Goal: Task Accomplishment & Management: Use online tool/utility

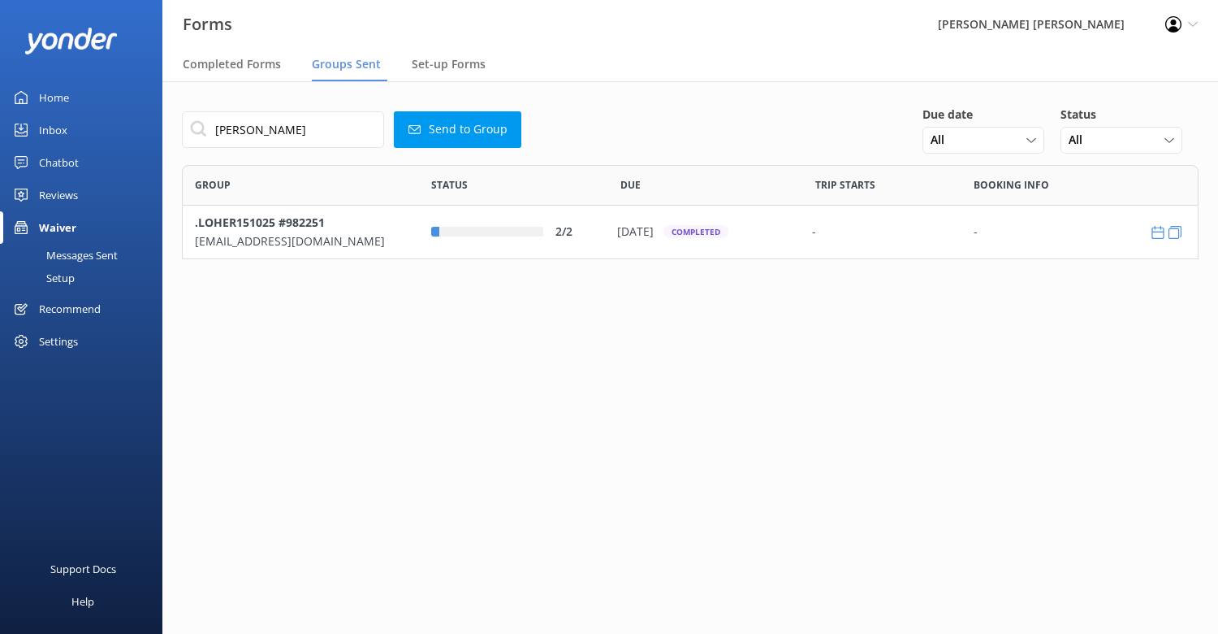
scroll to position [82, 1005]
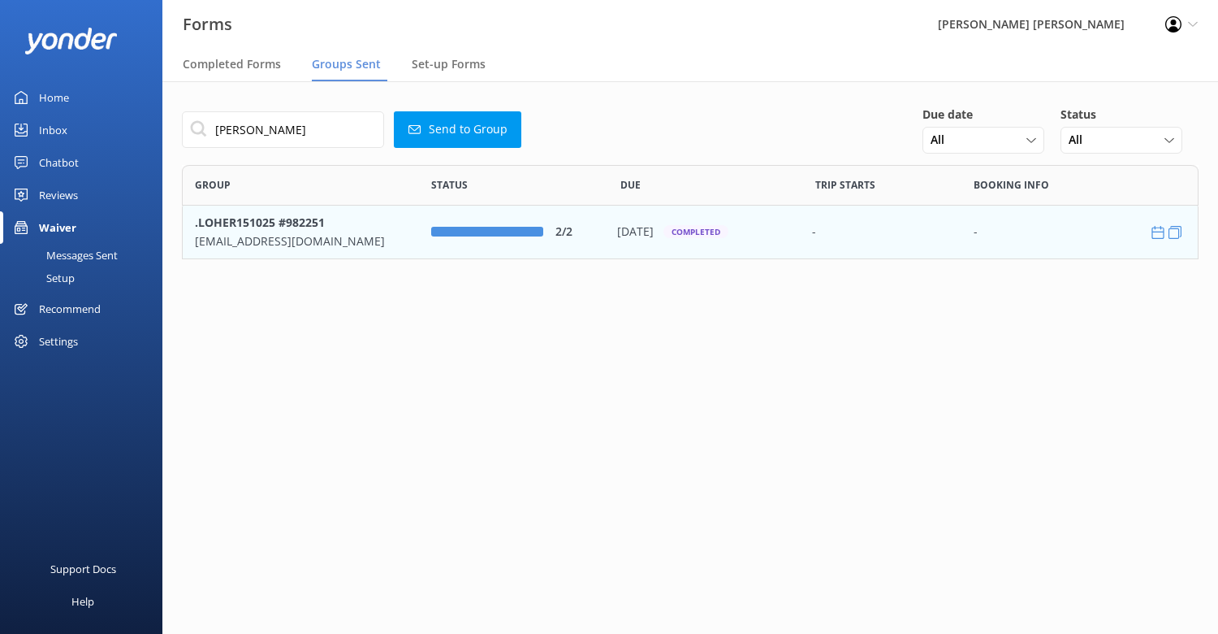
type input "[PERSON_NAME]"
click at [256, 236] on p "[EMAIL_ADDRESS][DOMAIN_NAME]" at bounding box center [301, 241] width 212 height 18
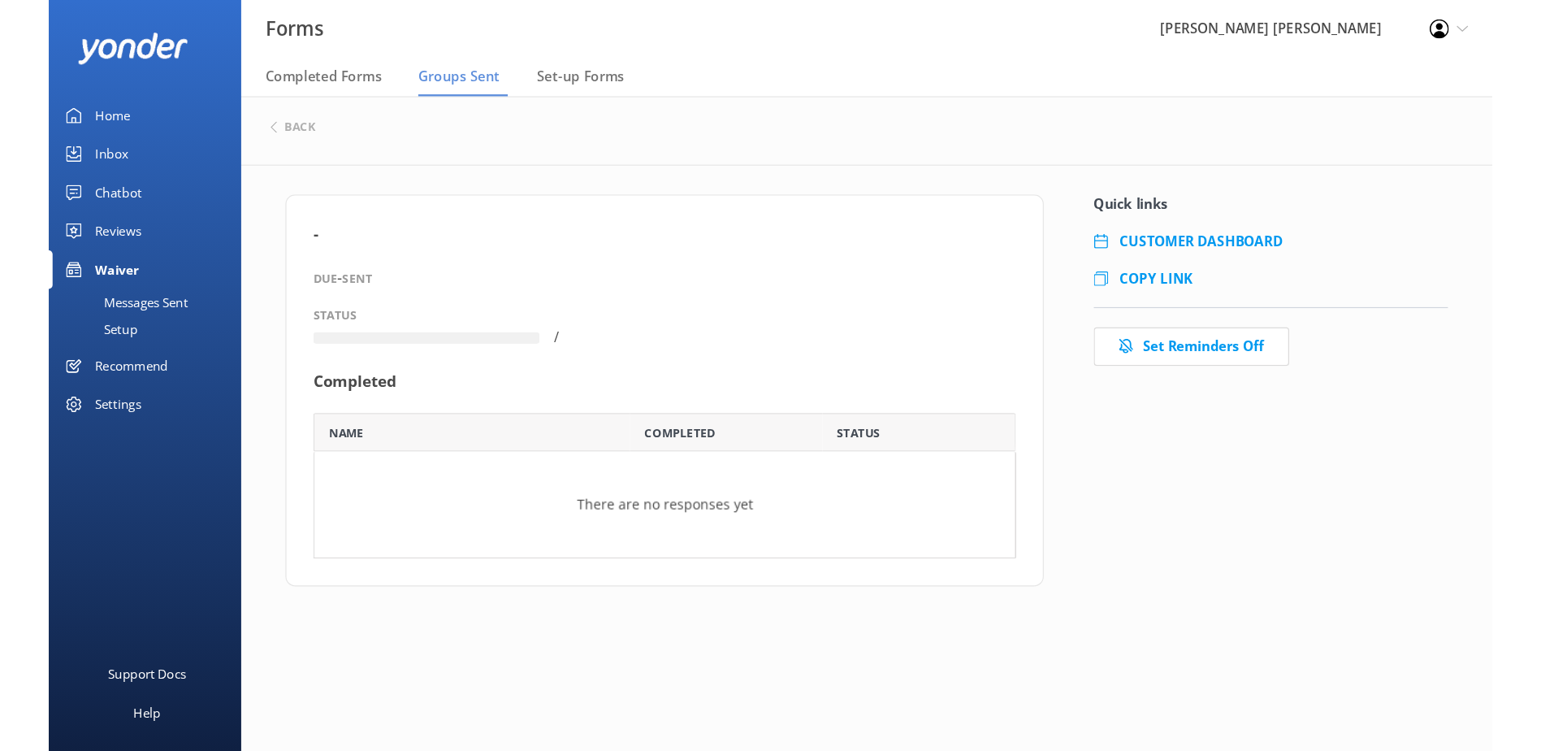
scroll to position [86, 573]
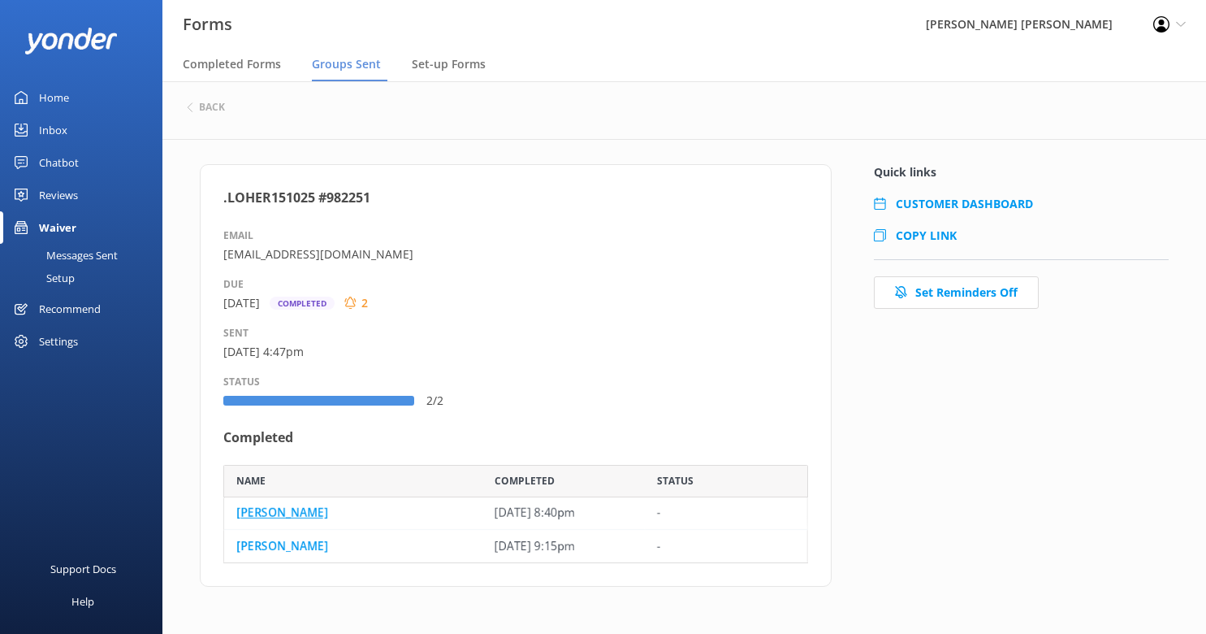
click at [275, 509] on link "[PERSON_NAME]" at bounding box center [282, 513] width 92 height 18
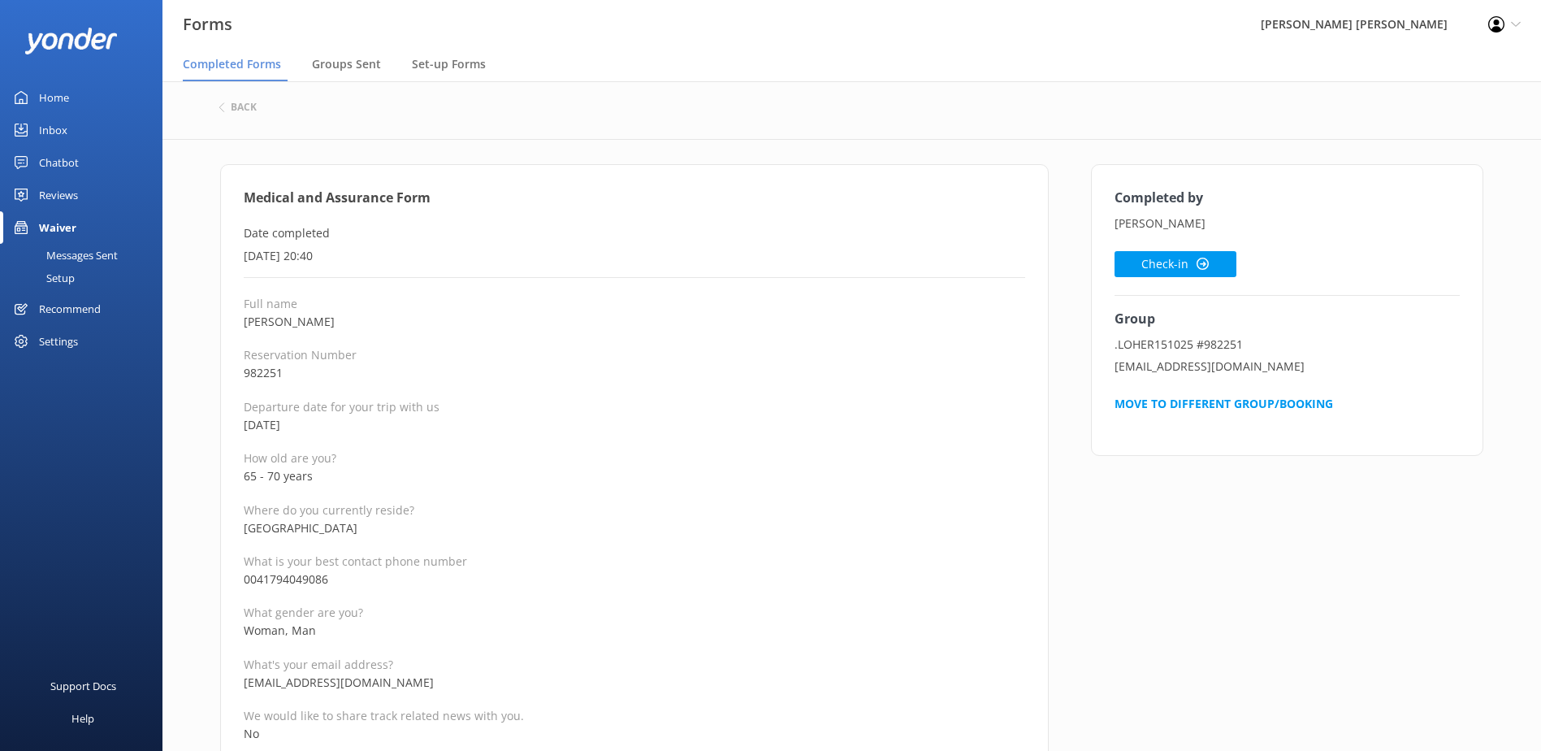
click at [614, 253] on p "[DATE] 20:40" at bounding box center [634, 256] width 781 height 18
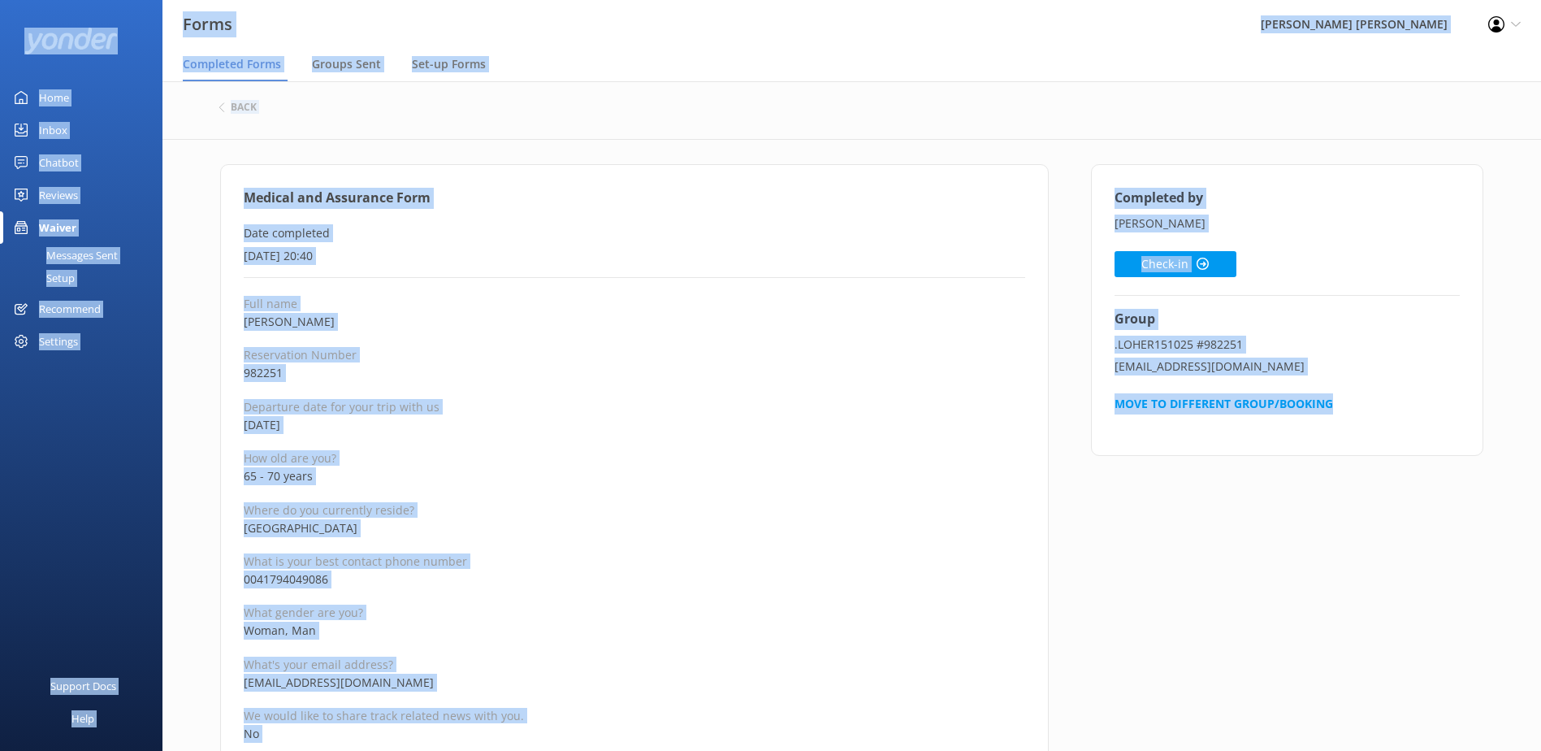
copy div "Forms Wilsons [PERSON_NAME] Profile Settings Logout Completed Forms Groups Sent…"
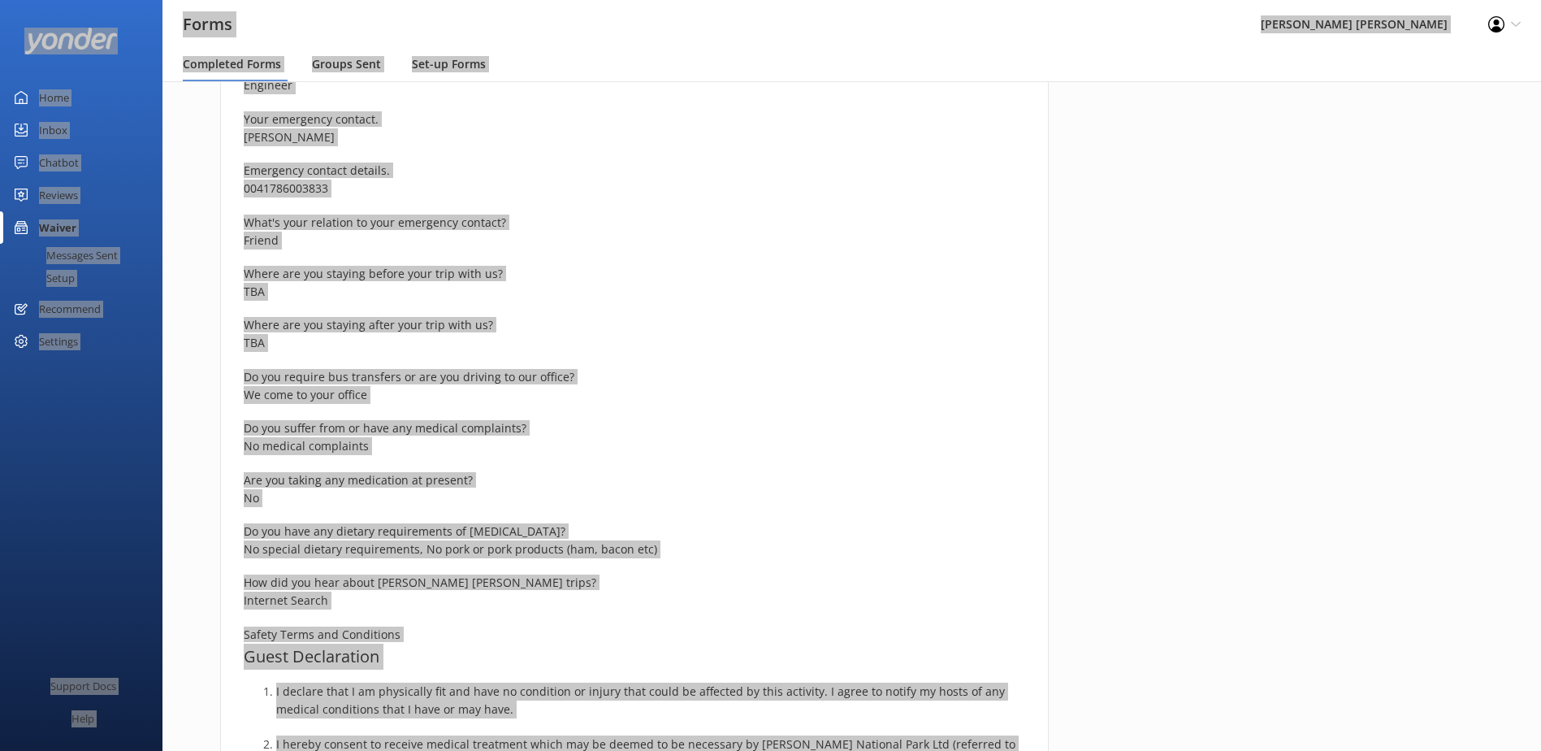
scroll to position [731, 0]
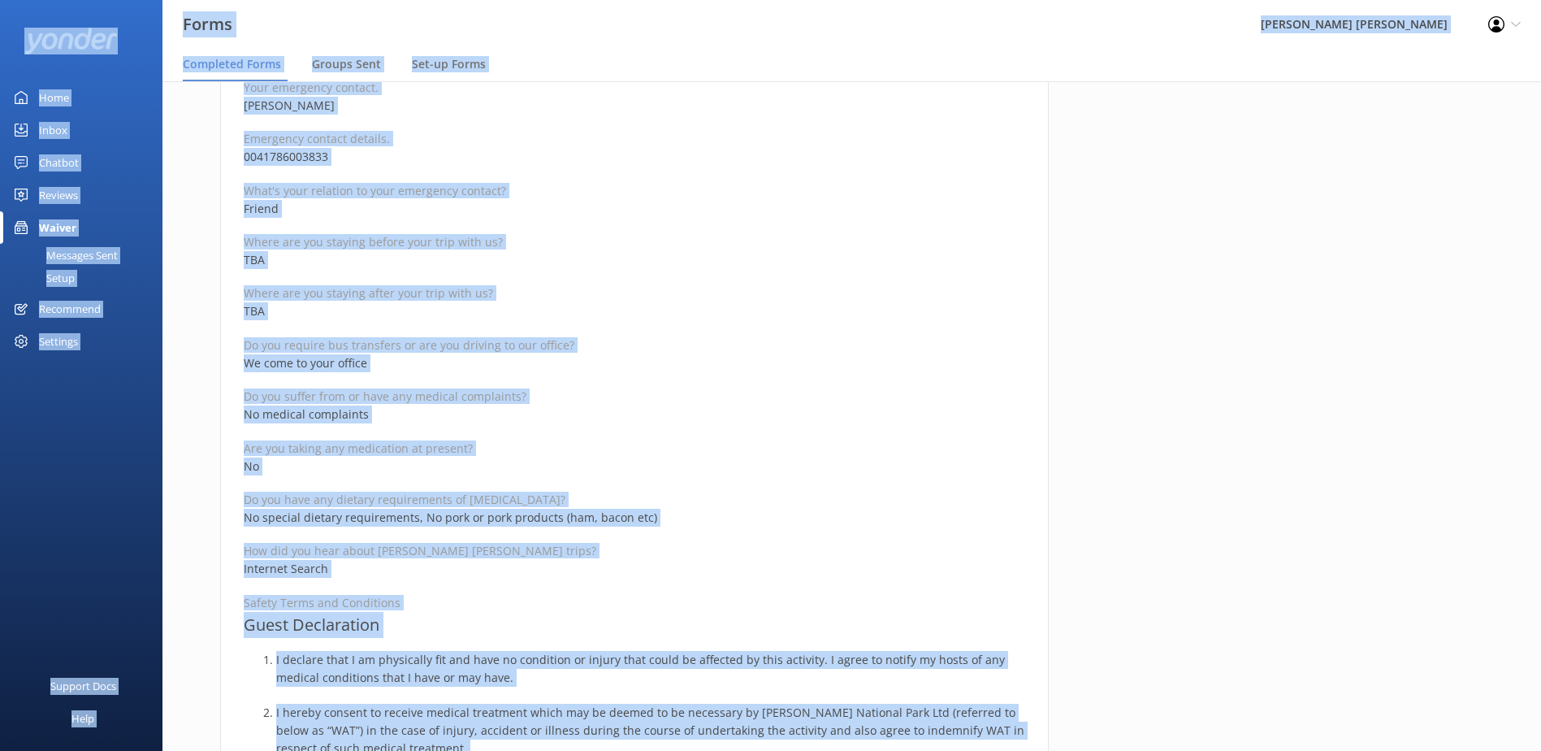
click at [712, 422] on p "No medical complaints" at bounding box center [634, 414] width 781 height 18
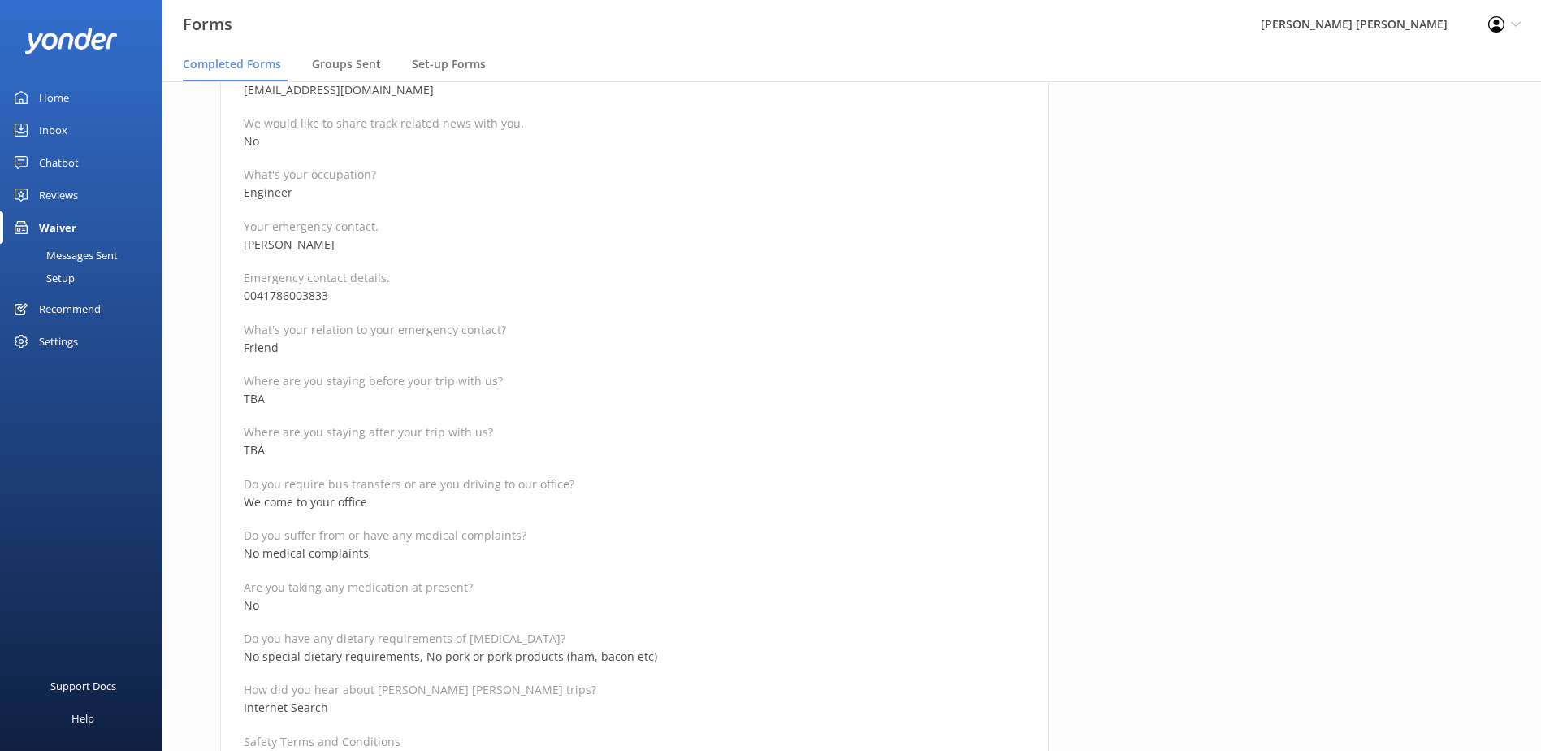
scroll to position [569, 0]
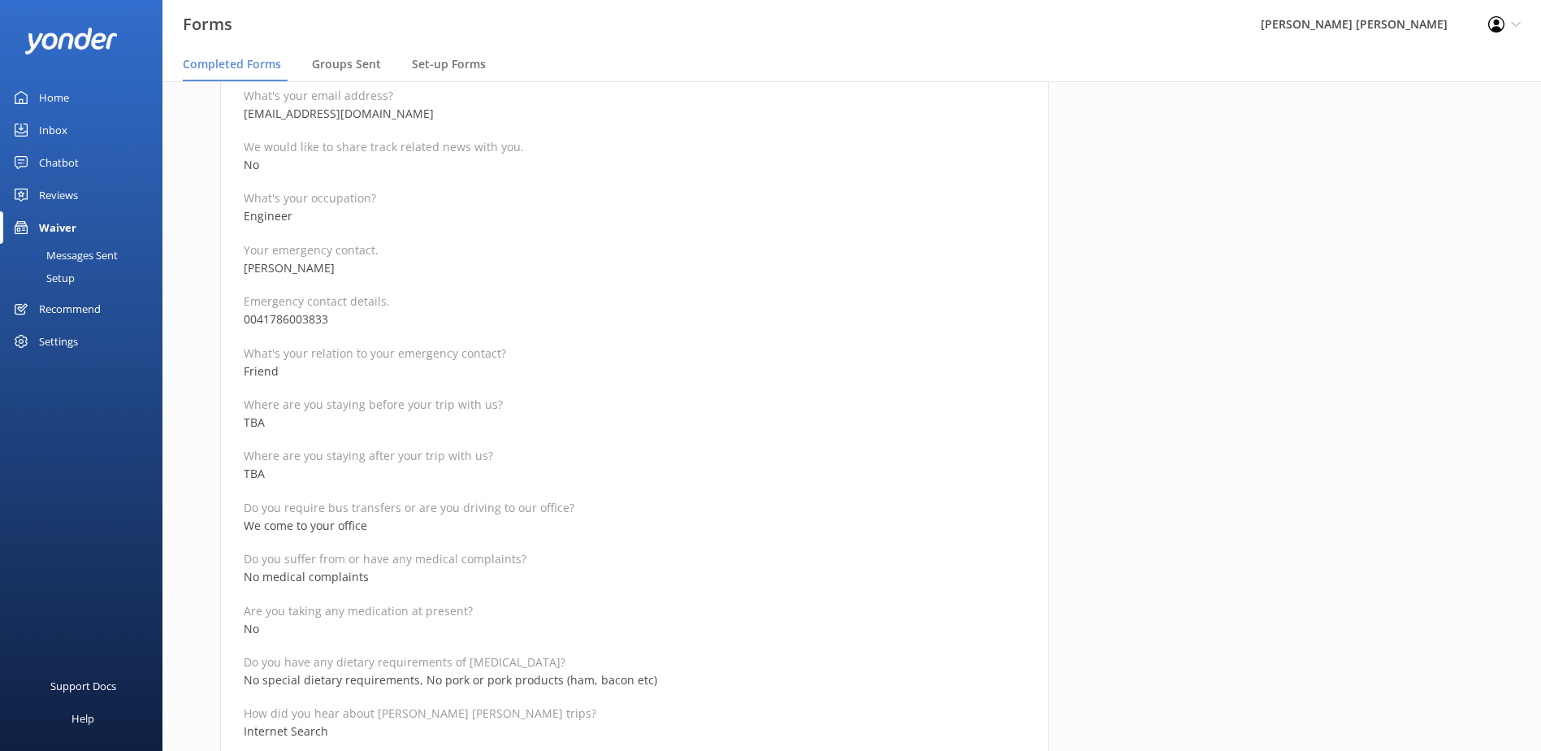
drag, startPoint x: 348, startPoint y: 268, endPoint x: 244, endPoint y: 272, distance: 104.9
click at [244, 272] on p "[PERSON_NAME]" at bounding box center [634, 268] width 781 height 18
copy p "[PERSON_NAME]"
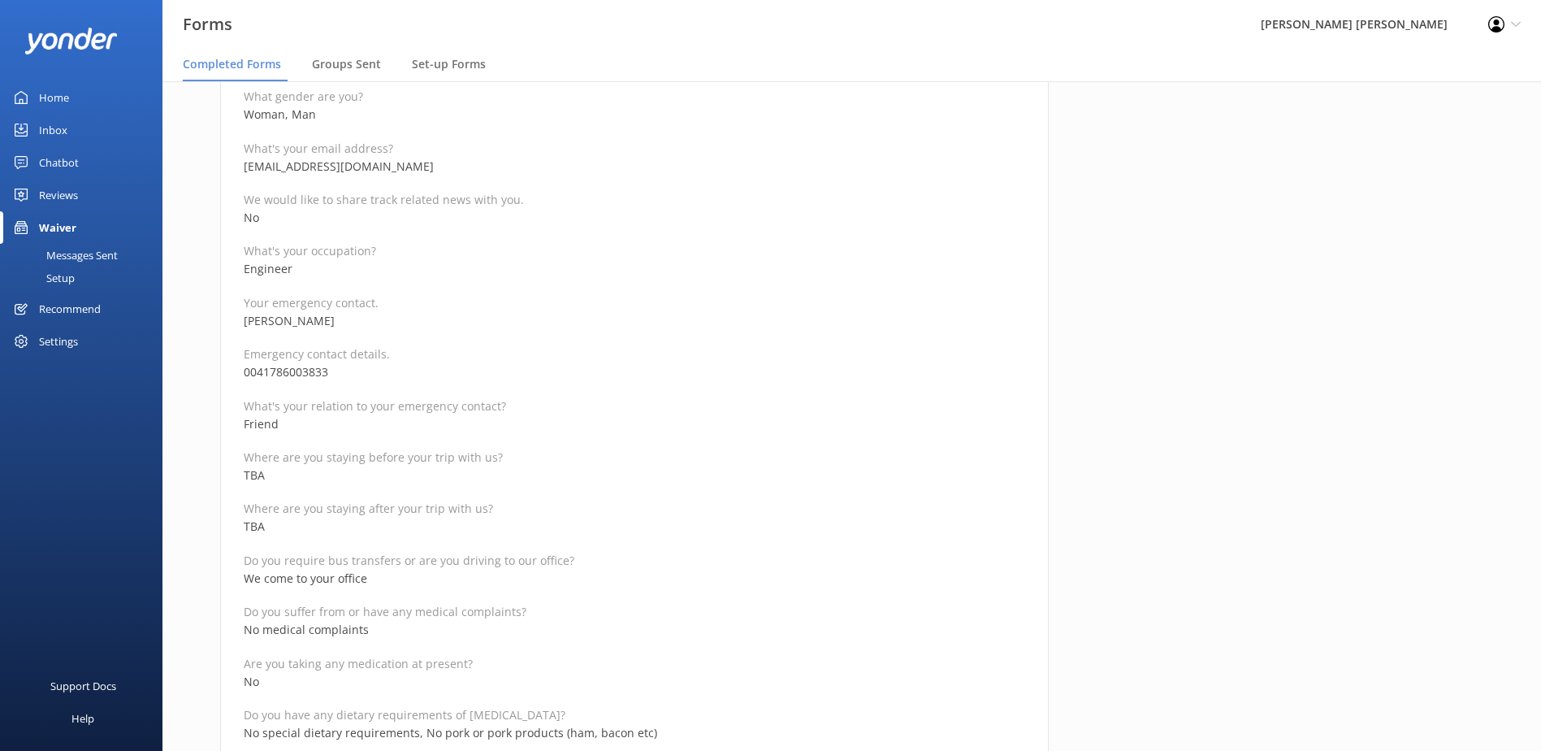
scroll to position [487, 0]
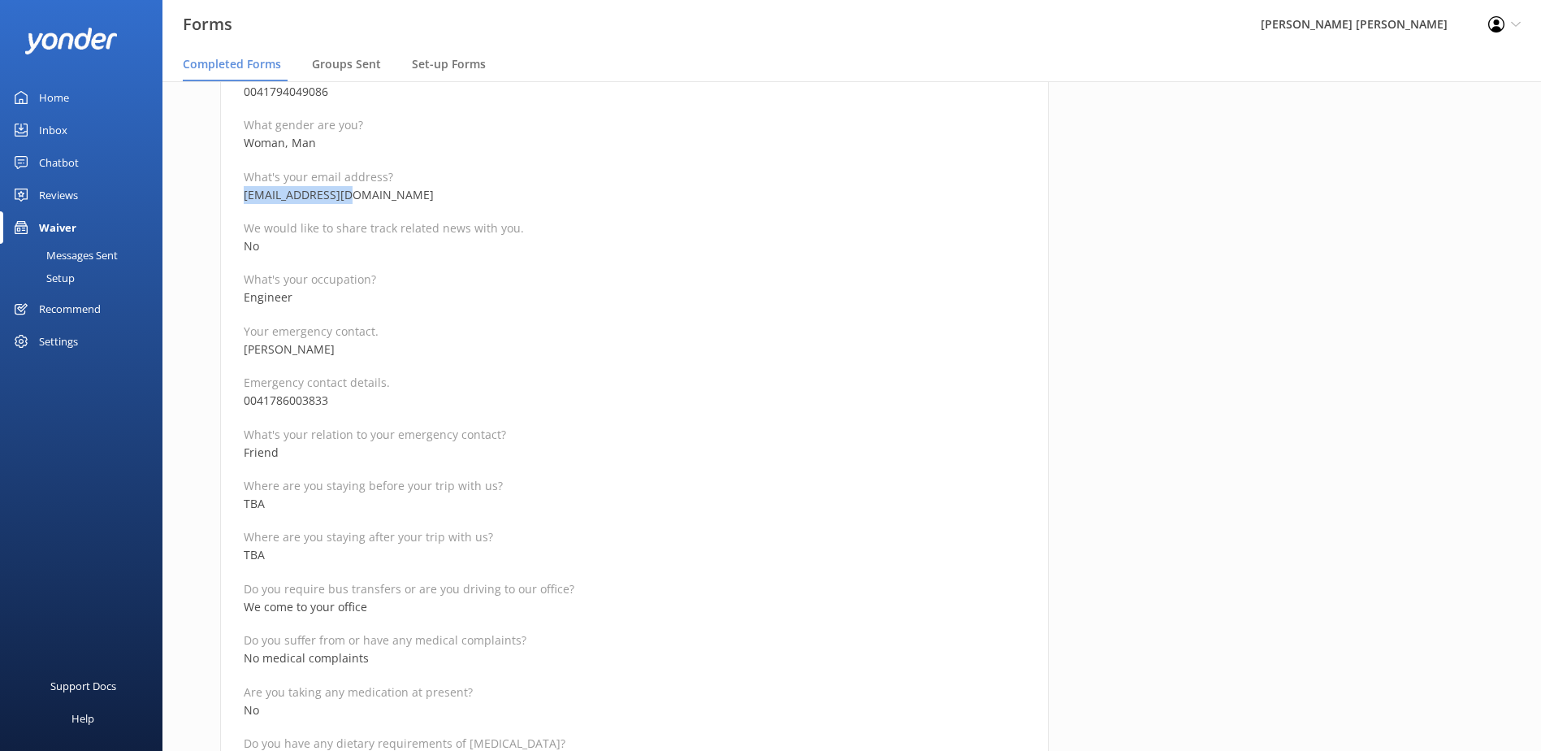
drag, startPoint x: 300, startPoint y: 205, endPoint x: 245, endPoint y: 196, distance: 55.2
click at [245, 196] on p "[EMAIL_ADDRESS][DOMAIN_NAME]" at bounding box center [634, 195] width 781 height 18
copy p "[EMAIL_ADDRESS][DOMAIN_NAME]"
drag, startPoint x: 330, startPoint y: 403, endPoint x: 216, endPoint y: 412, distance: 114.1
click at [216, 412] on div "Medical and Assurance Form Date completed [DATE] 20:40 Full name [PERSON_NAME] …" at bounding box center [634, 711] width 871 height 2068
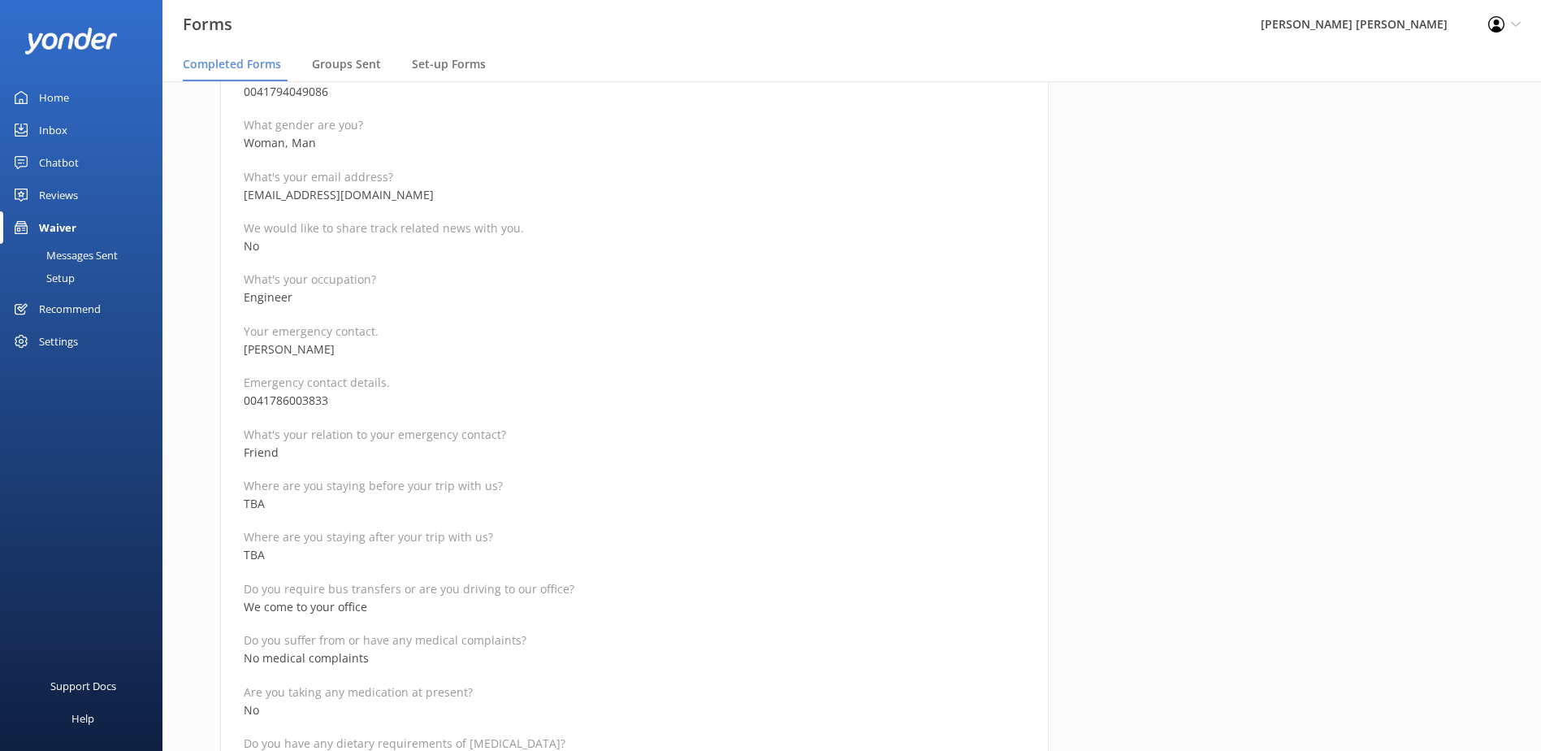
click at [216, 412] on div "Medical and Assurance Form Date completed [DATE] 20:40 Full name [PERSON_NAME] …" at bounding box center [634, 711] width 871 height 2068
click at [353, 405] on p "0041786003833" at bounding box center [634, 401] width 781 height 18
drag, startPoint x: 336, startPoint y: 403, endPoint x: 235, endPoint y: 398, distance: 101.7
click at [235, 398] on div "Medical and Assurance Form Date completed [DATE] 20:40 Full name [PERSON_NAME] …" at bounding box center [634, 703] width 829 height 2052
copy p "0041786003833"
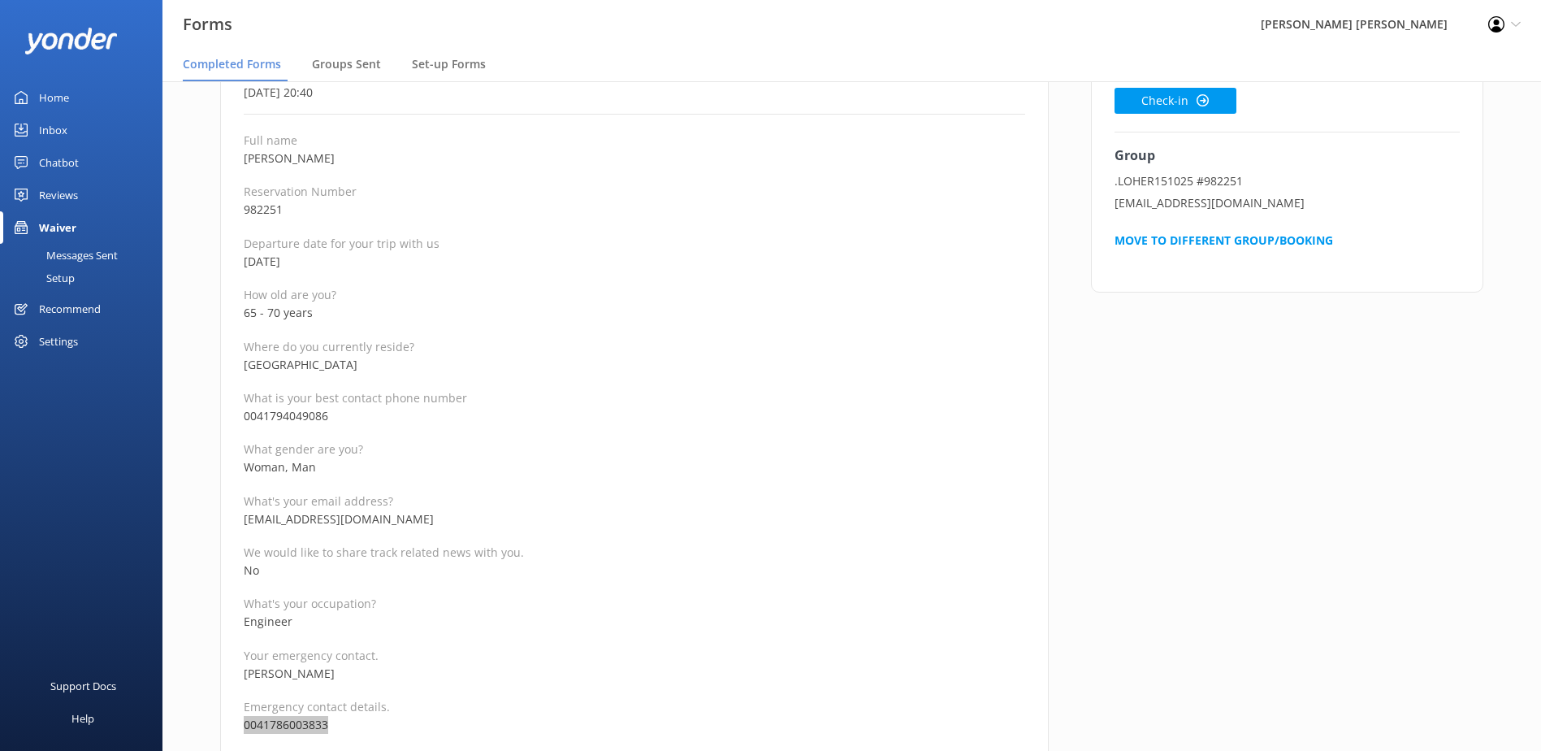
scroll to position [162, 0]
drag, startPoint x: 314, startPoint y: 313, endPoint x: 245, endPoint y: 310, distance: 69.9
click at [245, 310] on p "65 - 70 years" at bounding box center [634, 314] width 781 height 18
copy p "65 - 70 years"
click at [1161, 99] on button "Check-in" at bounding box center [1176, 102] width 122 height 26
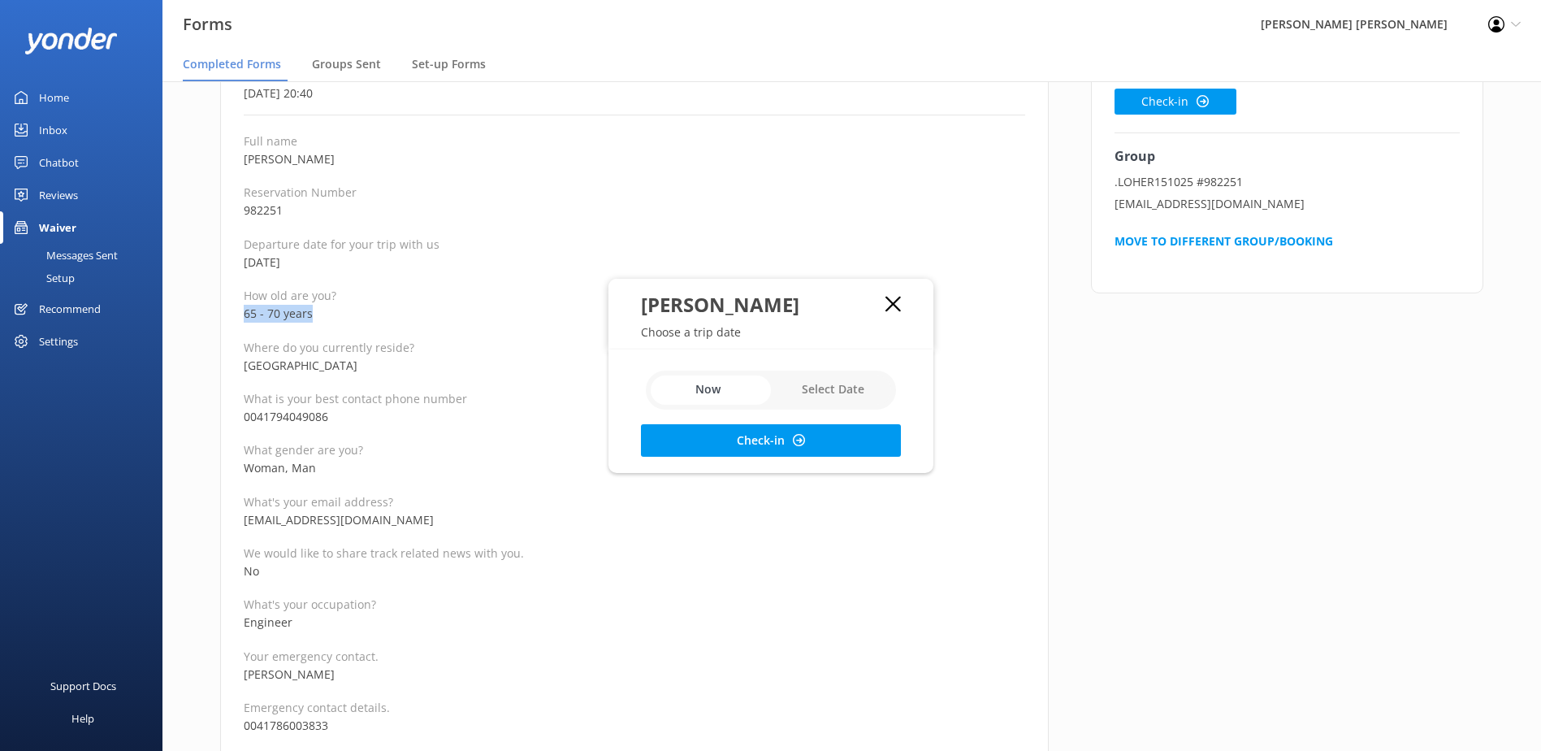
click at [848, 379] on input "checkbox" at bounding box center [771, 389] width 250 height 39
checkbox input "true"
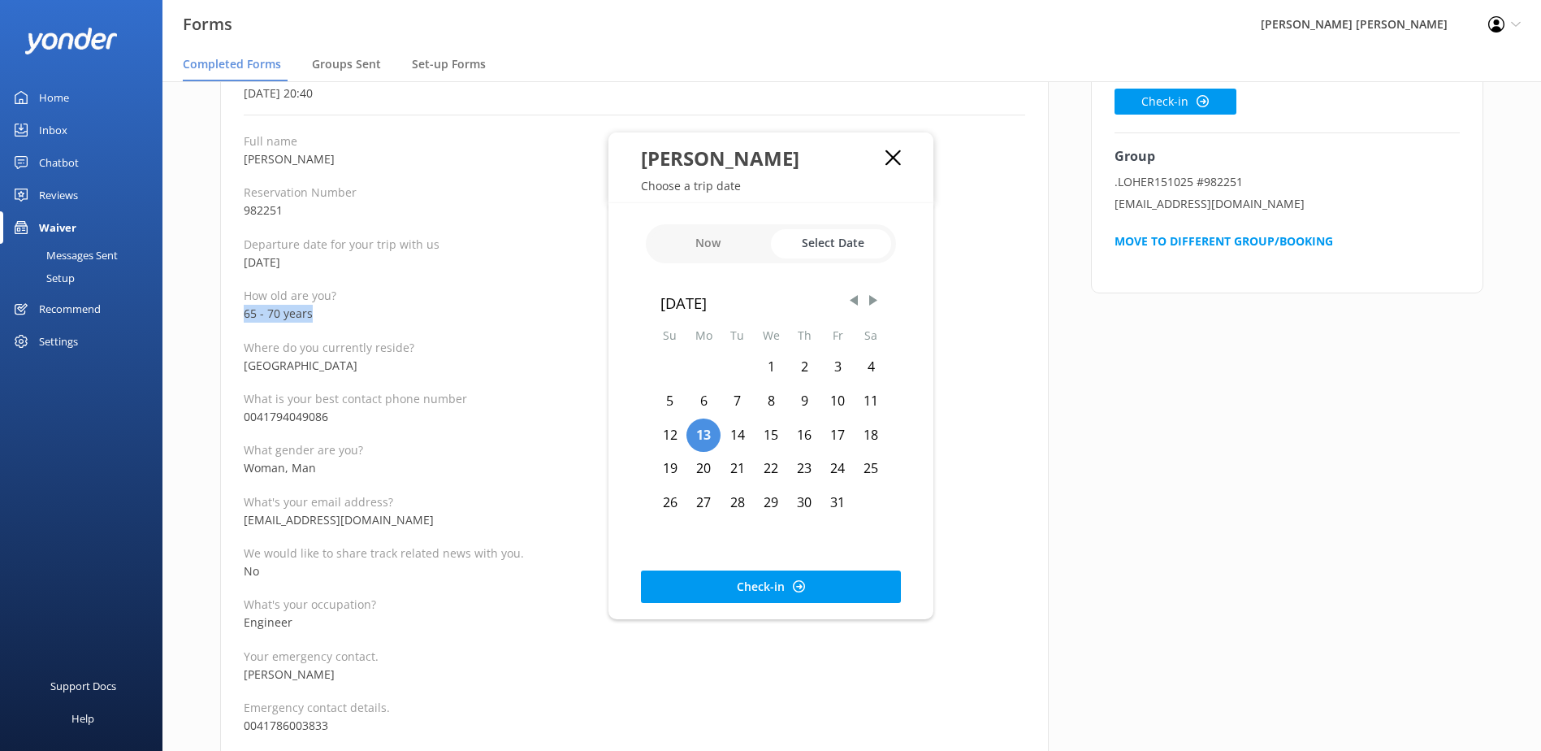
click at [768, 432] on div "15" at bounding box center [771, 435] width 34 height 34
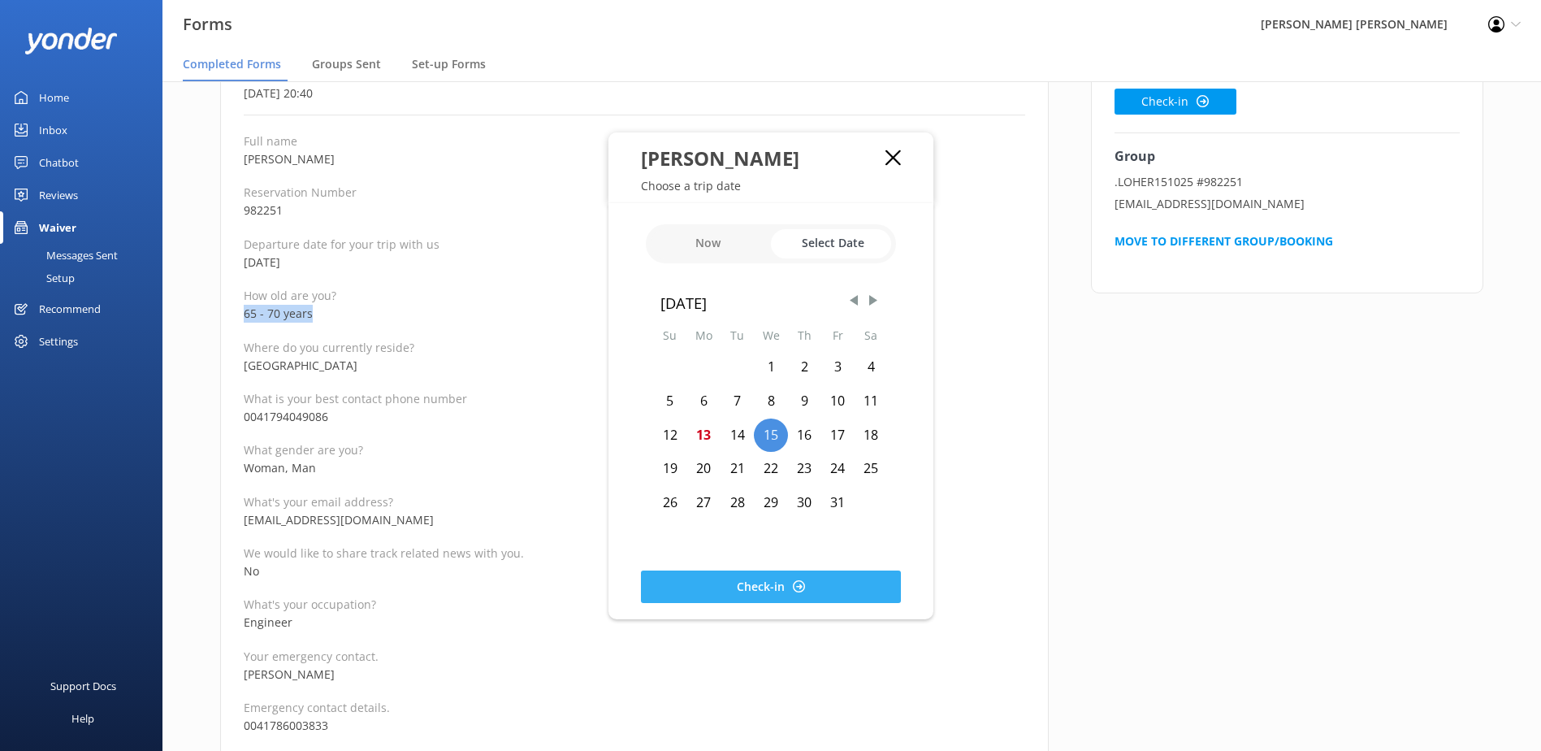
click at [787, 584] on button "Check-in" at bounding box center [771, 586] width 260 height 32
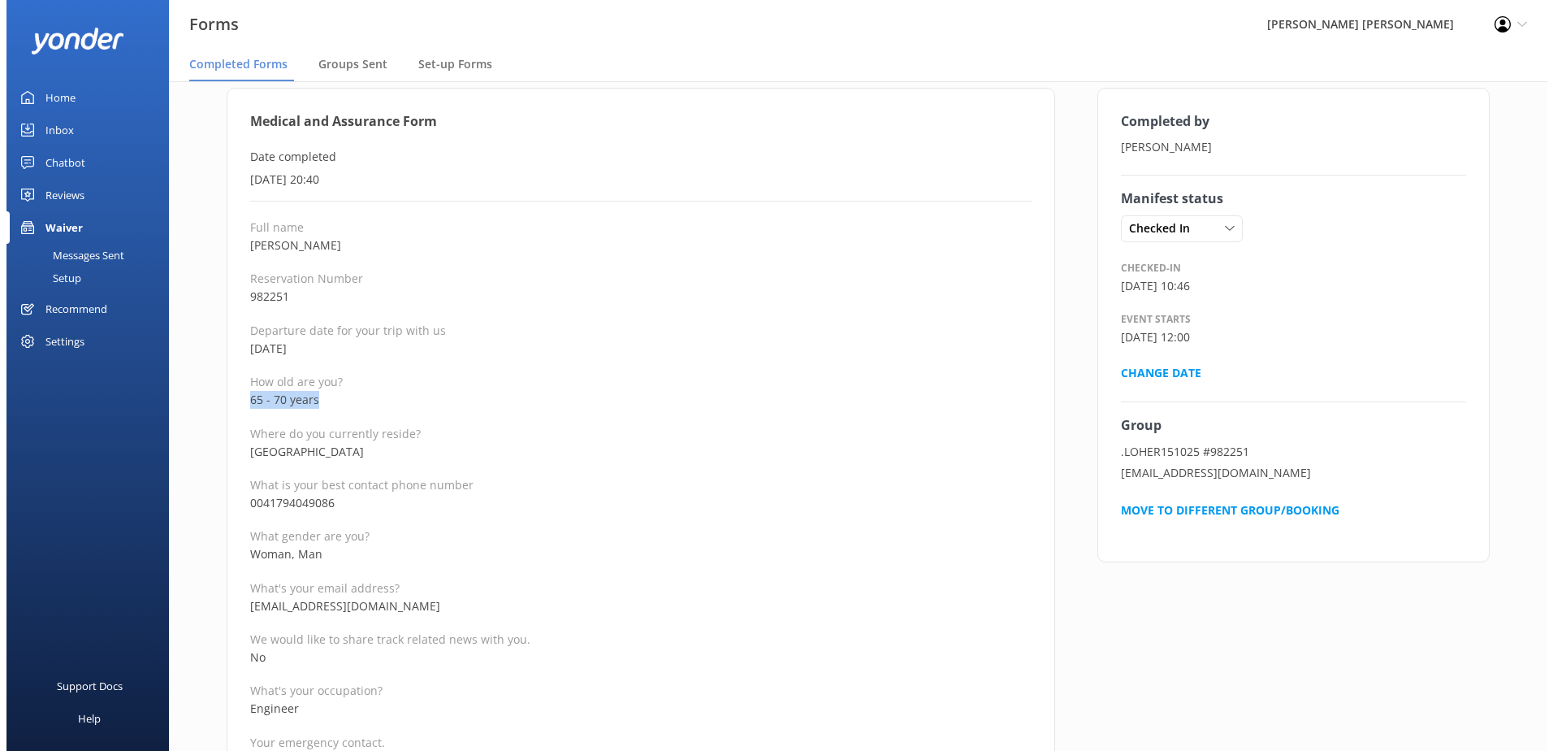
scroll to position [0, 0]
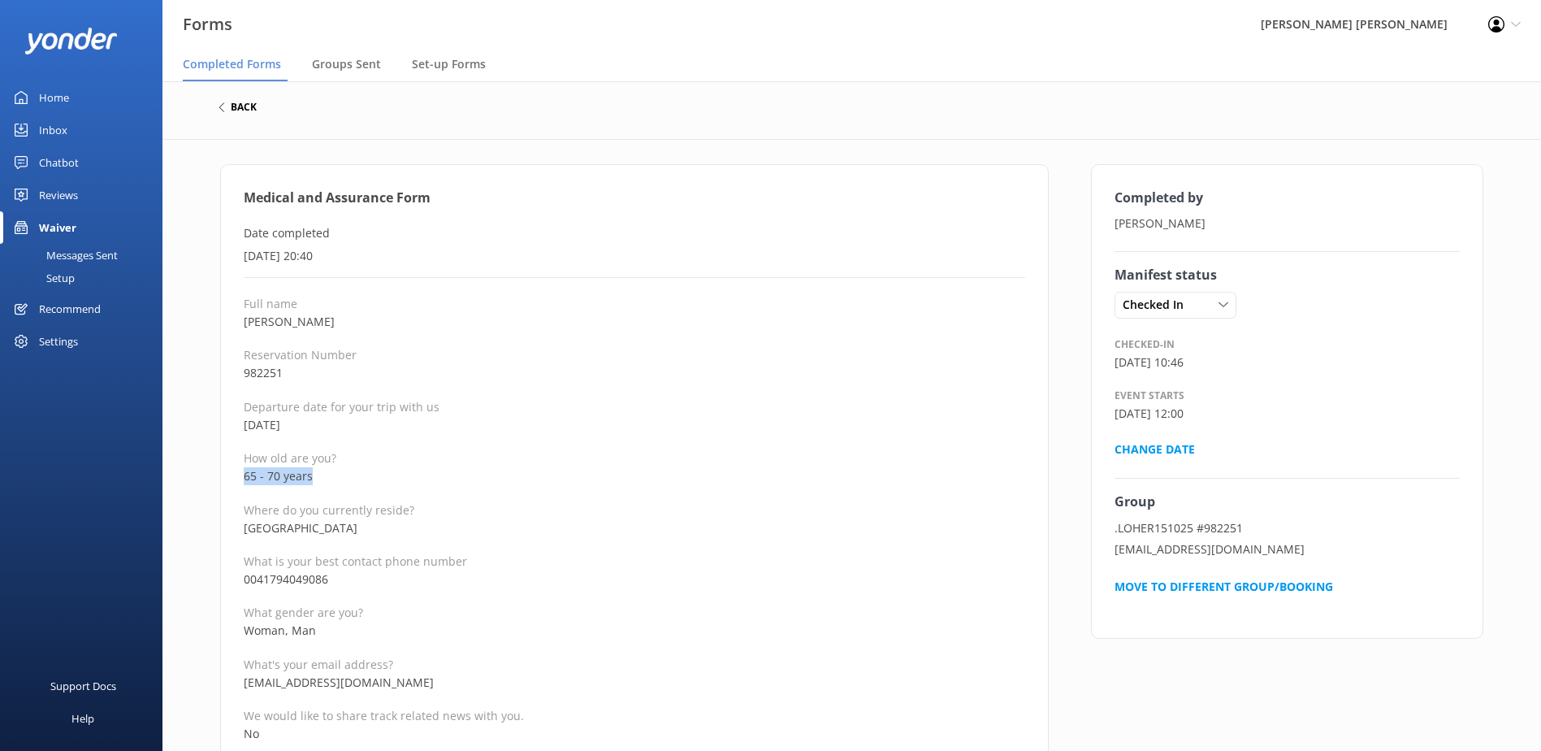
click at [246, 106] on h6 "back" at bounding box center [244, 107] width 26 height 10
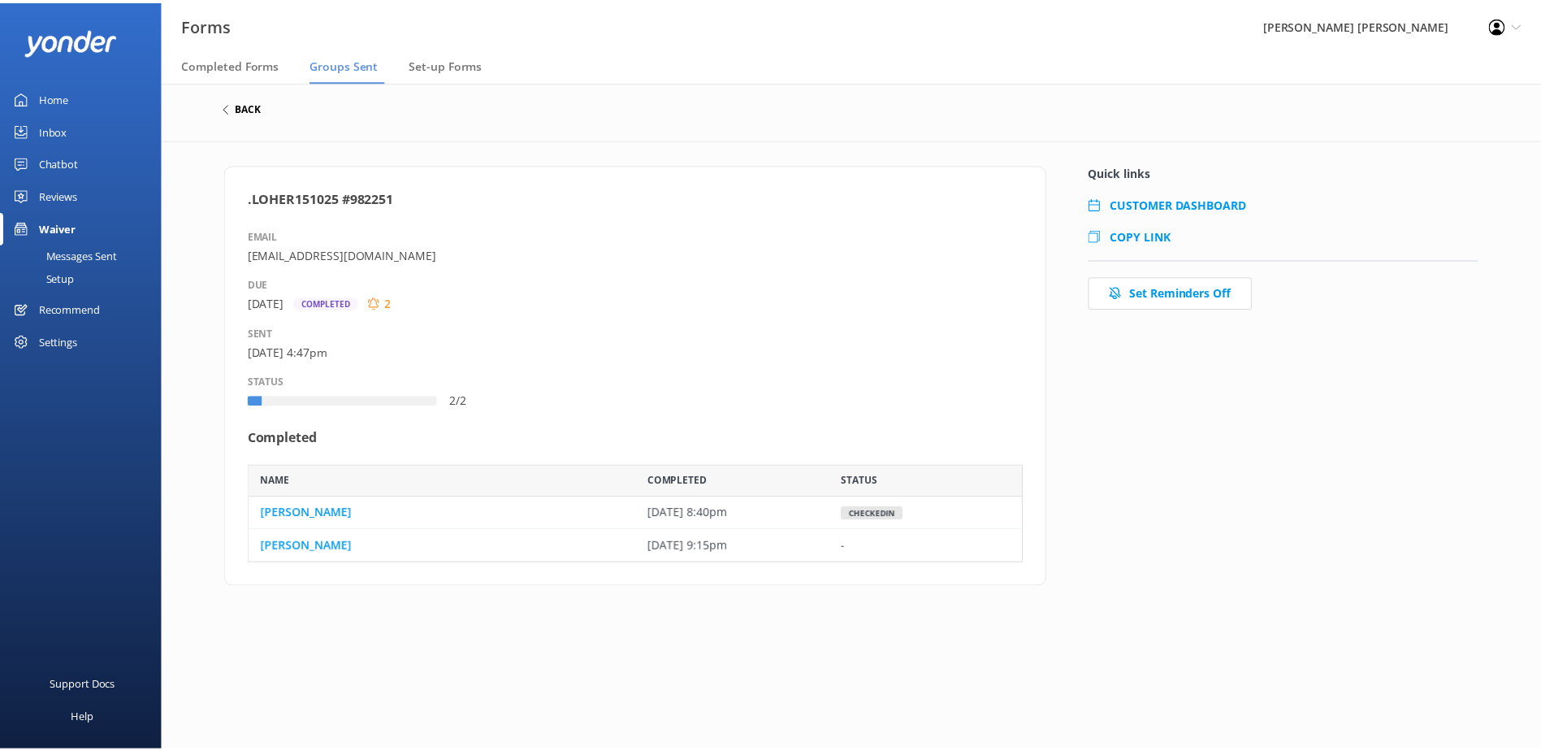
scroll to position [86, 769]
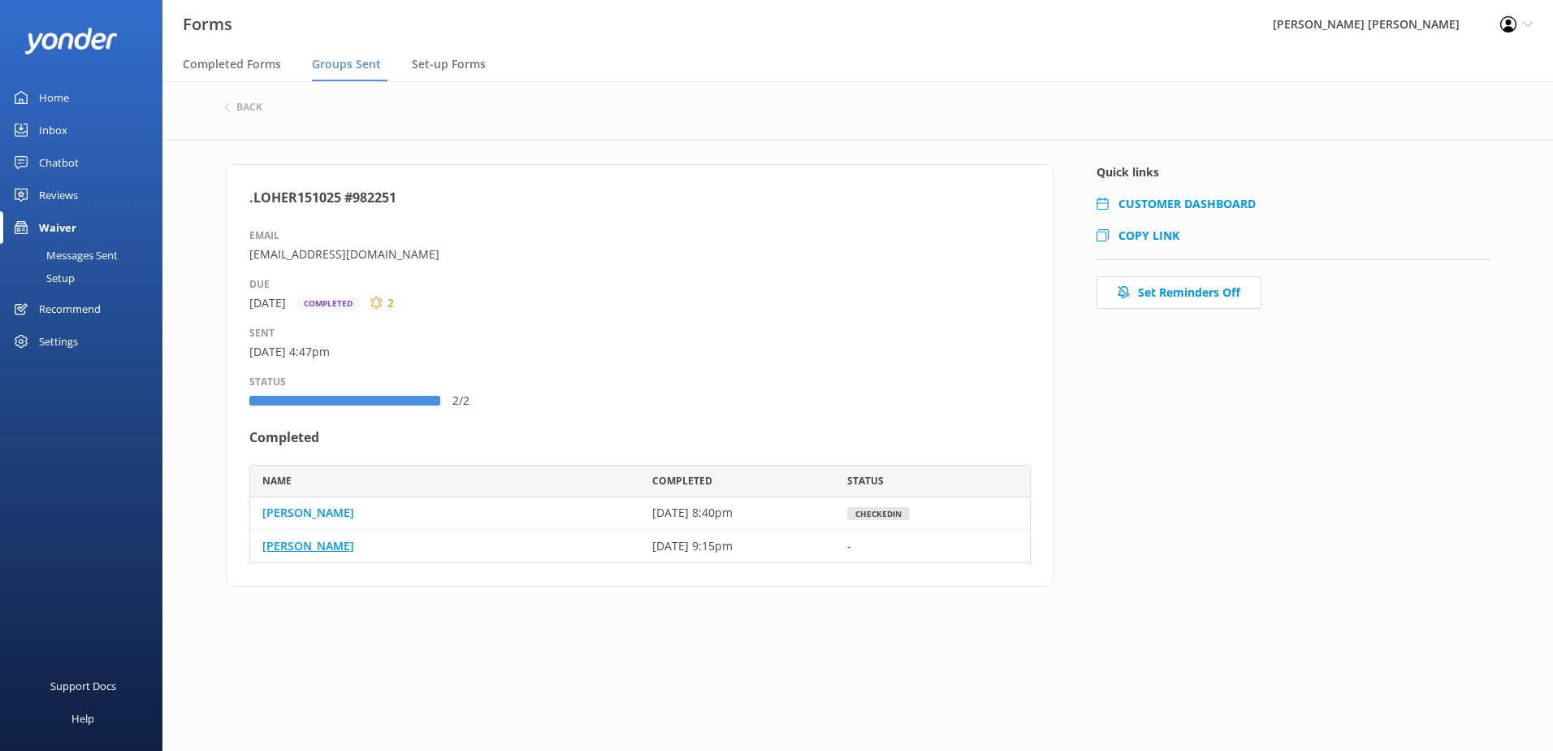
click at [311, 551] on link "[PERSON_NAME]" at bounding box center [308, 546] width 92 height 18
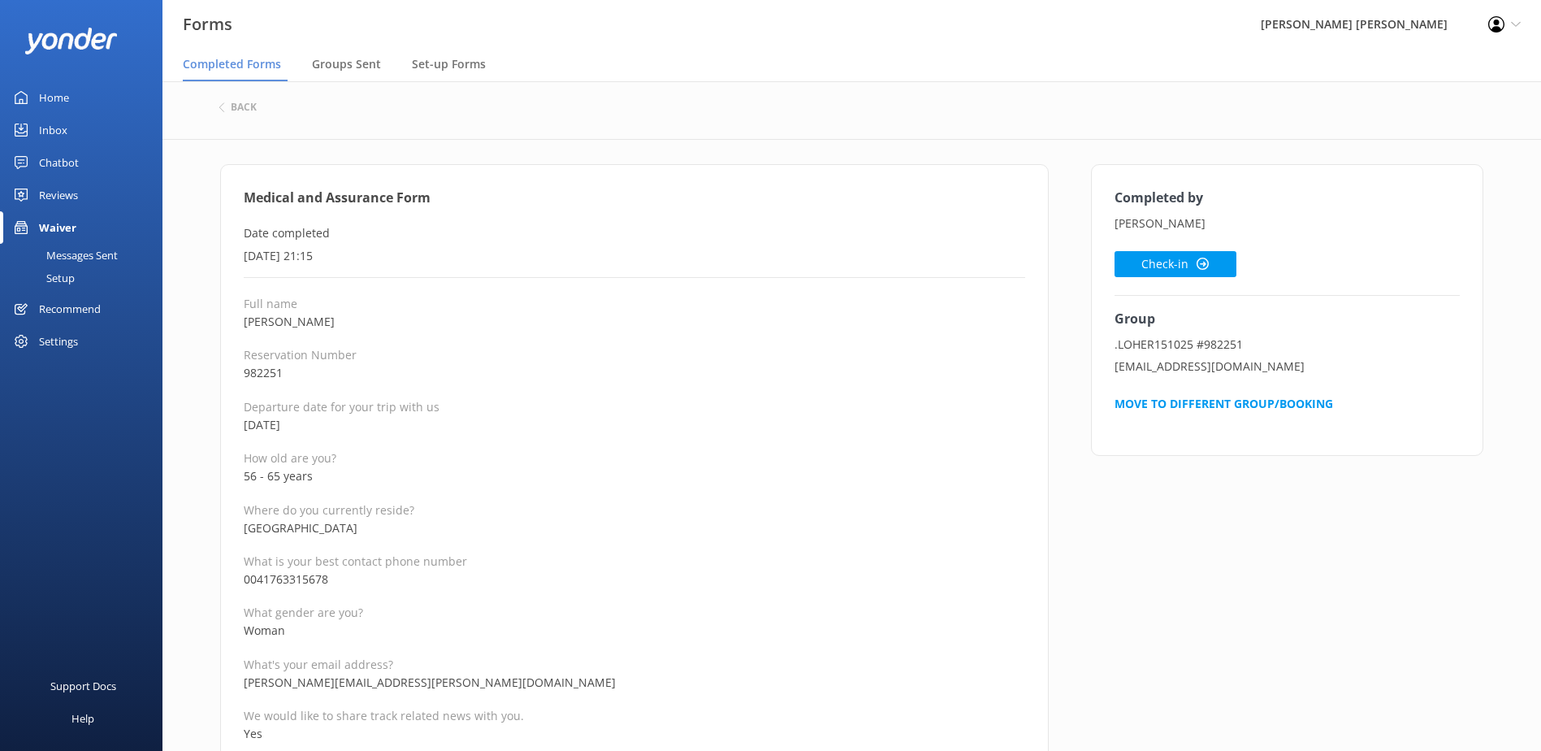
click at [651, 369] on p "982251" at bounding box center [634, 373] width 781 height 18
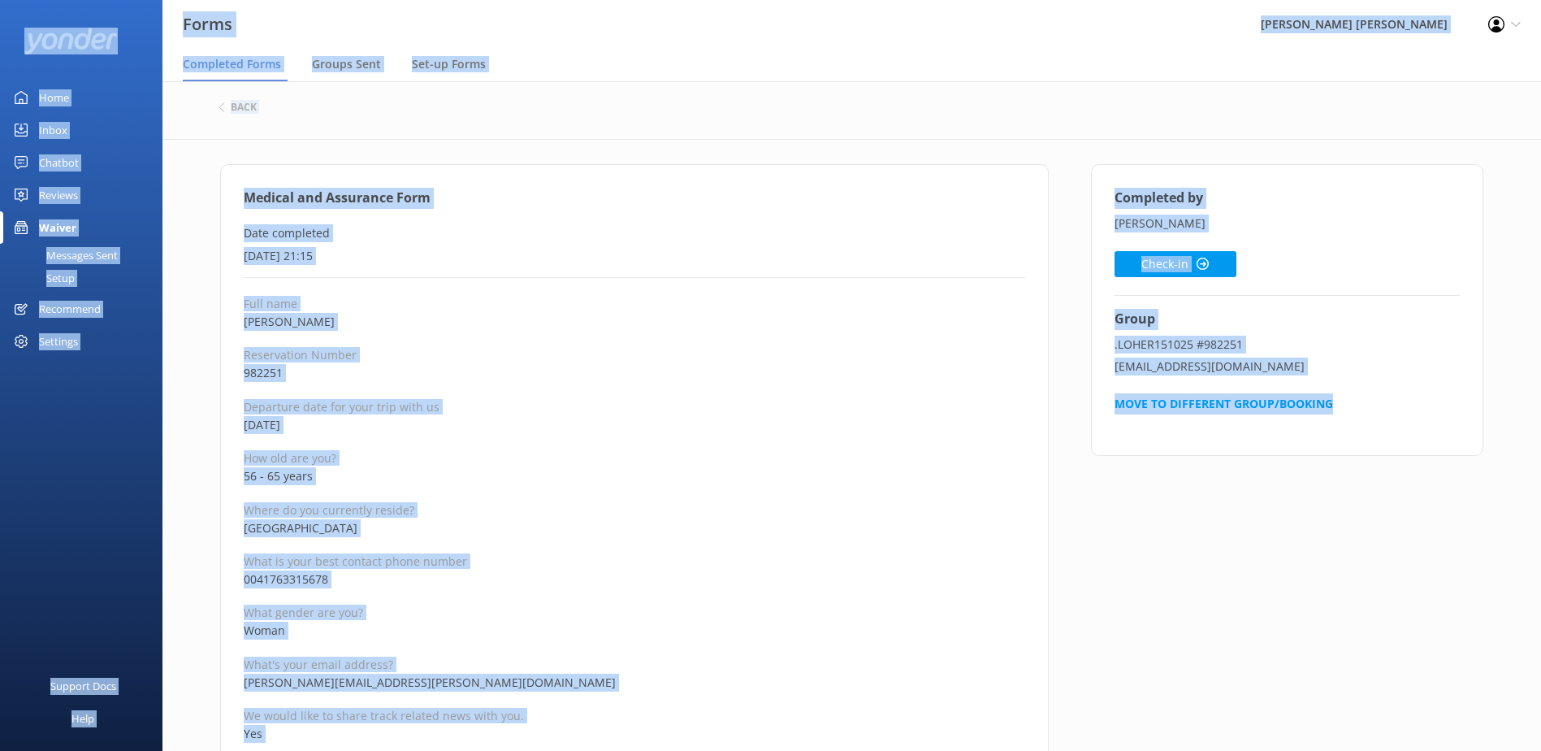
copy div "Forms Wilsons [PERSON_NAME] Profile Settings Logout Completed Forms Groups Sent…"
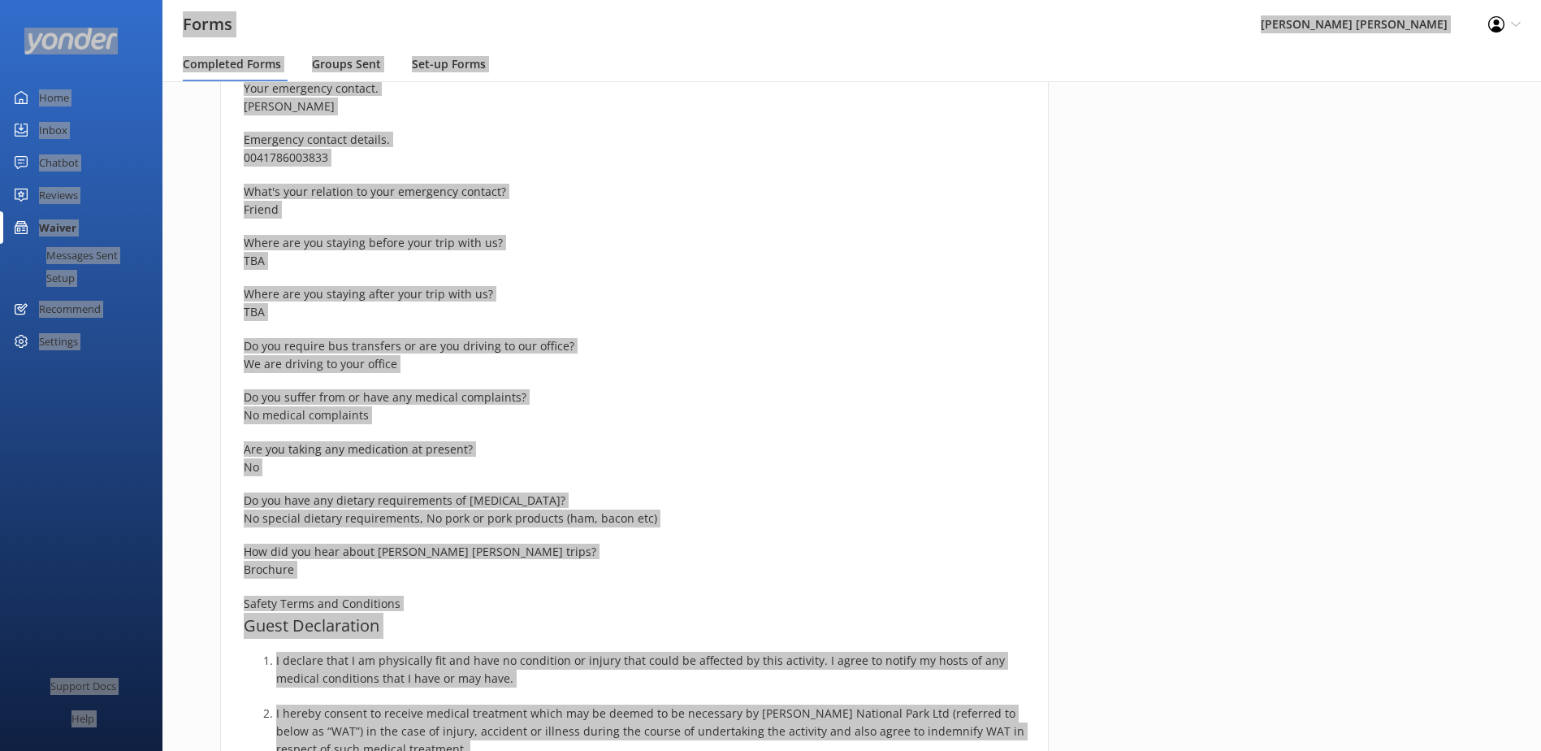
scroll to position [731, 0]
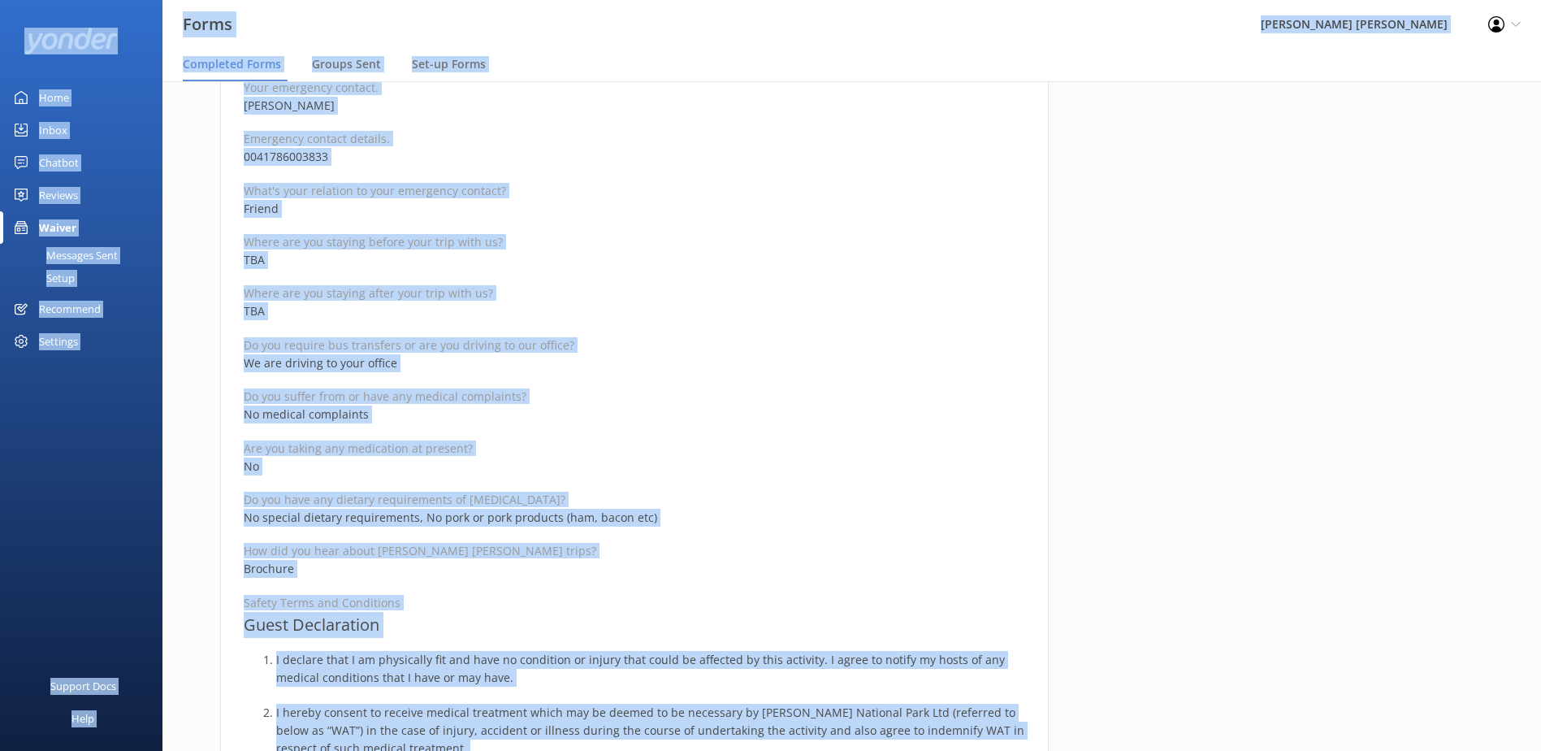
click at [512, 437] on div "Full name [PERSON_NAME] Reservation Number 982251 Departure date for your trip …" at bounding box center [634, 513] width 781 height 1897
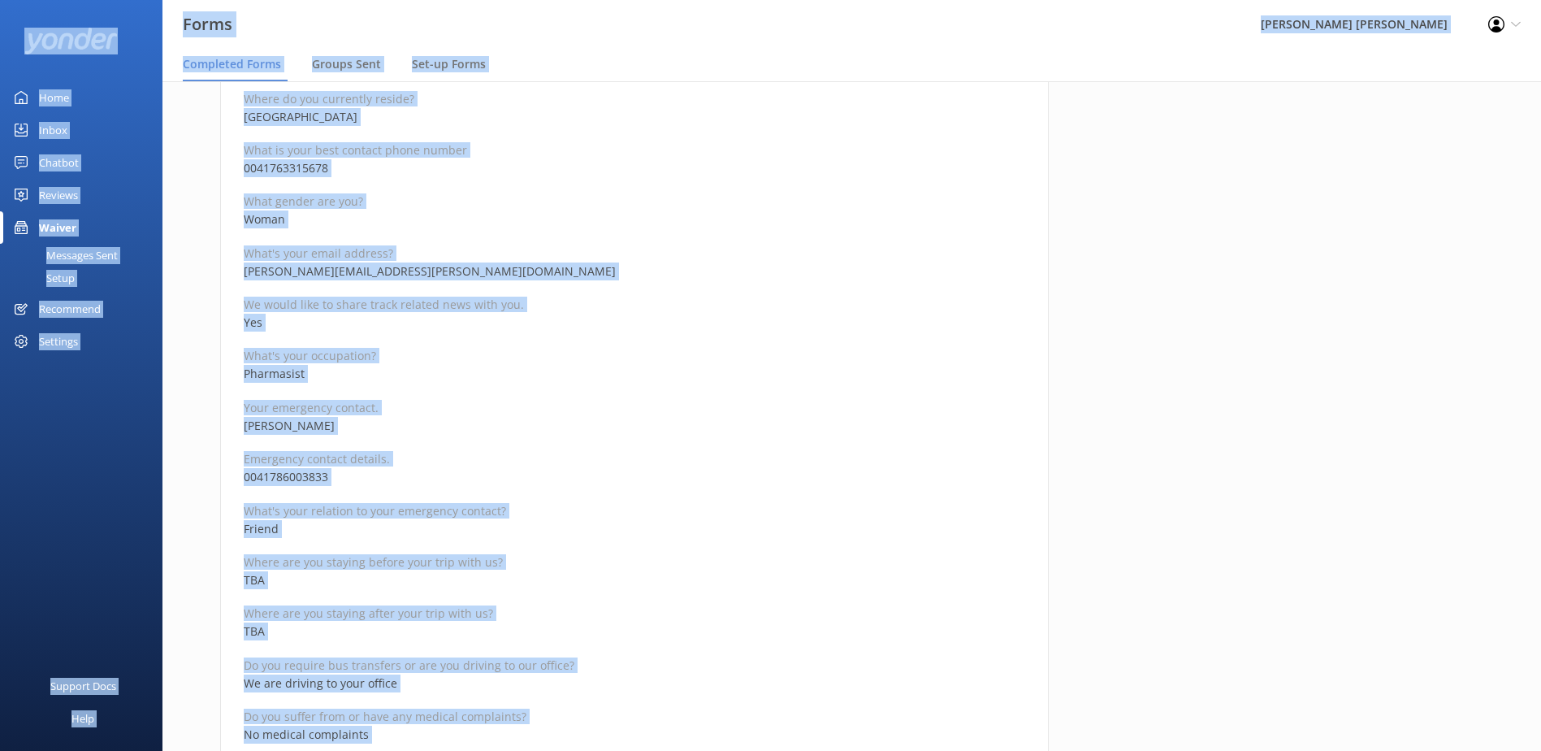
scroll to position [325, 0]
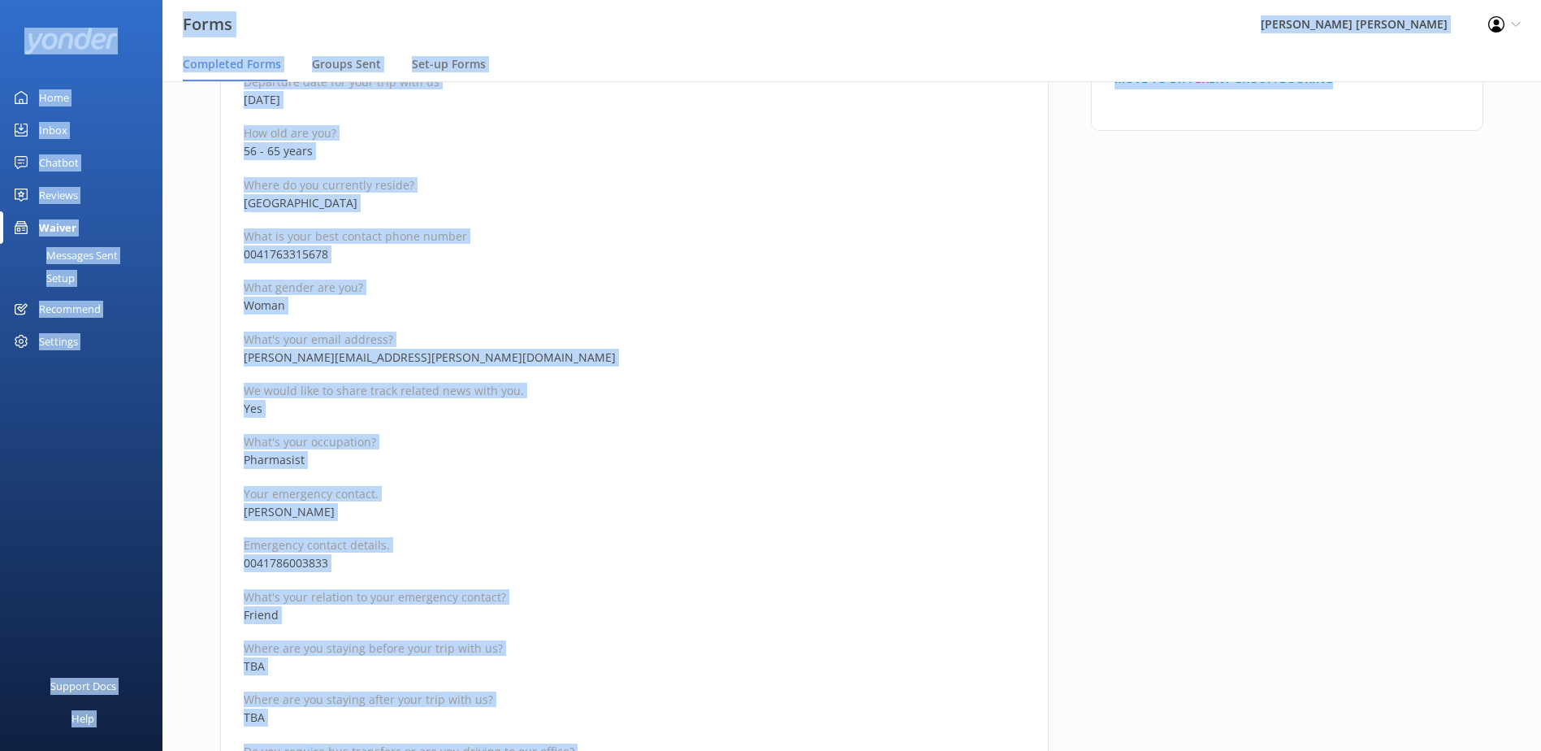
click at [539, 413] on p "Yes" at bounding box center [634, 409] width 781 height 18
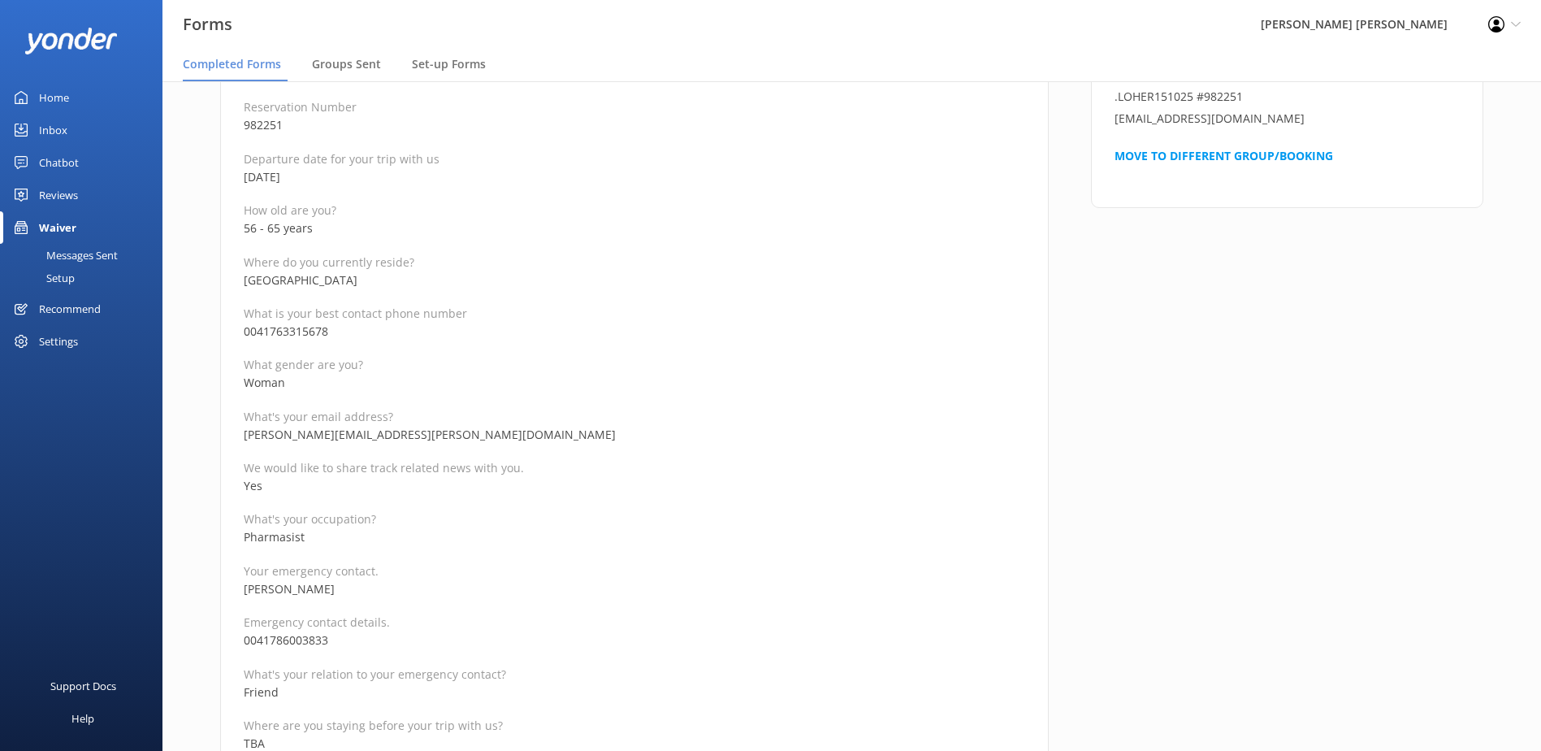
scroll to position [244, 0]
drag, startPoint x: 383, startPoint y: 440, endPoint x: 201, endPoint y: 444, distance: 181.2
copy p "[PERSON_NAME][EMAIL_ADDRESS][PERSON_NAME][DOMAIN_NAME]"
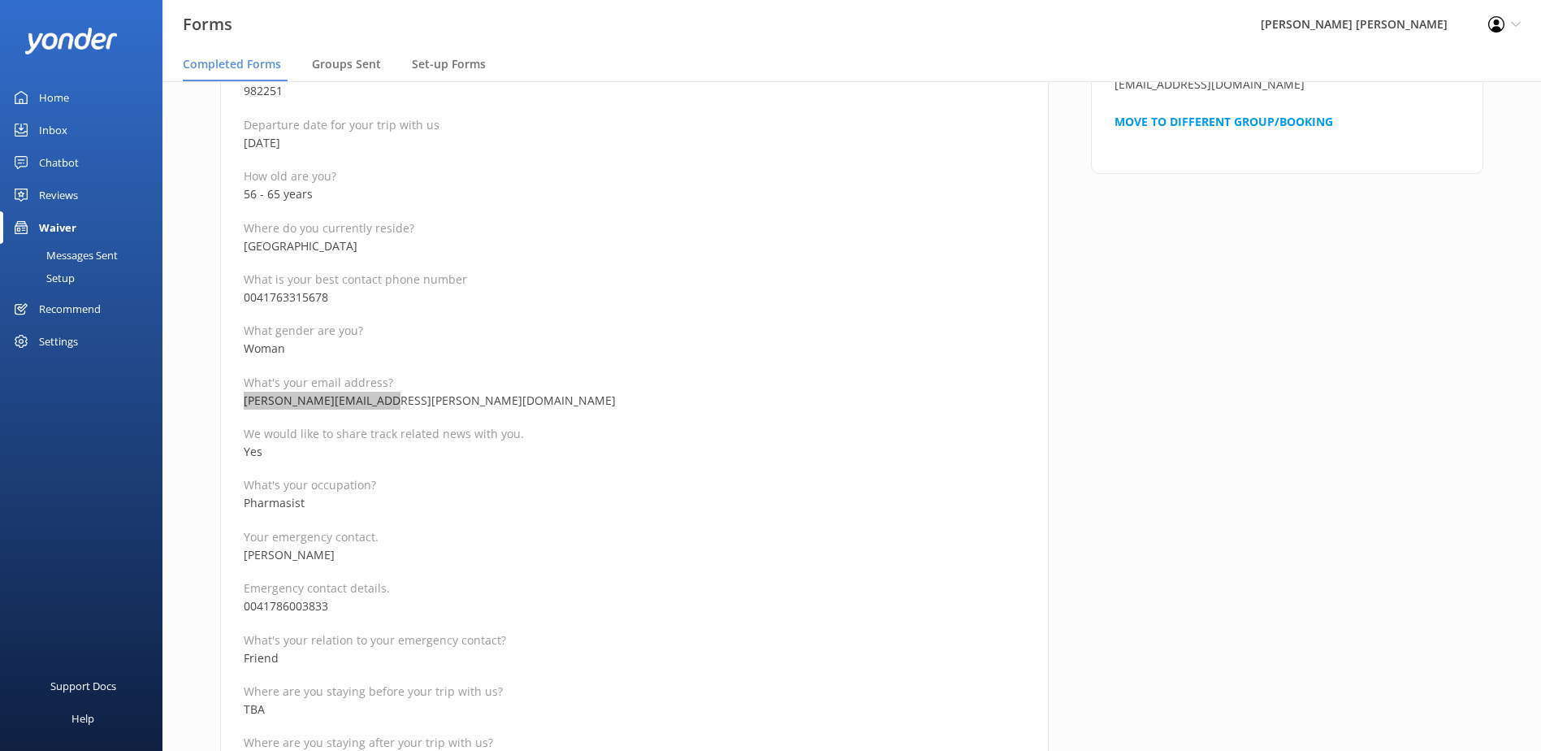
scroll to position [325, 0]
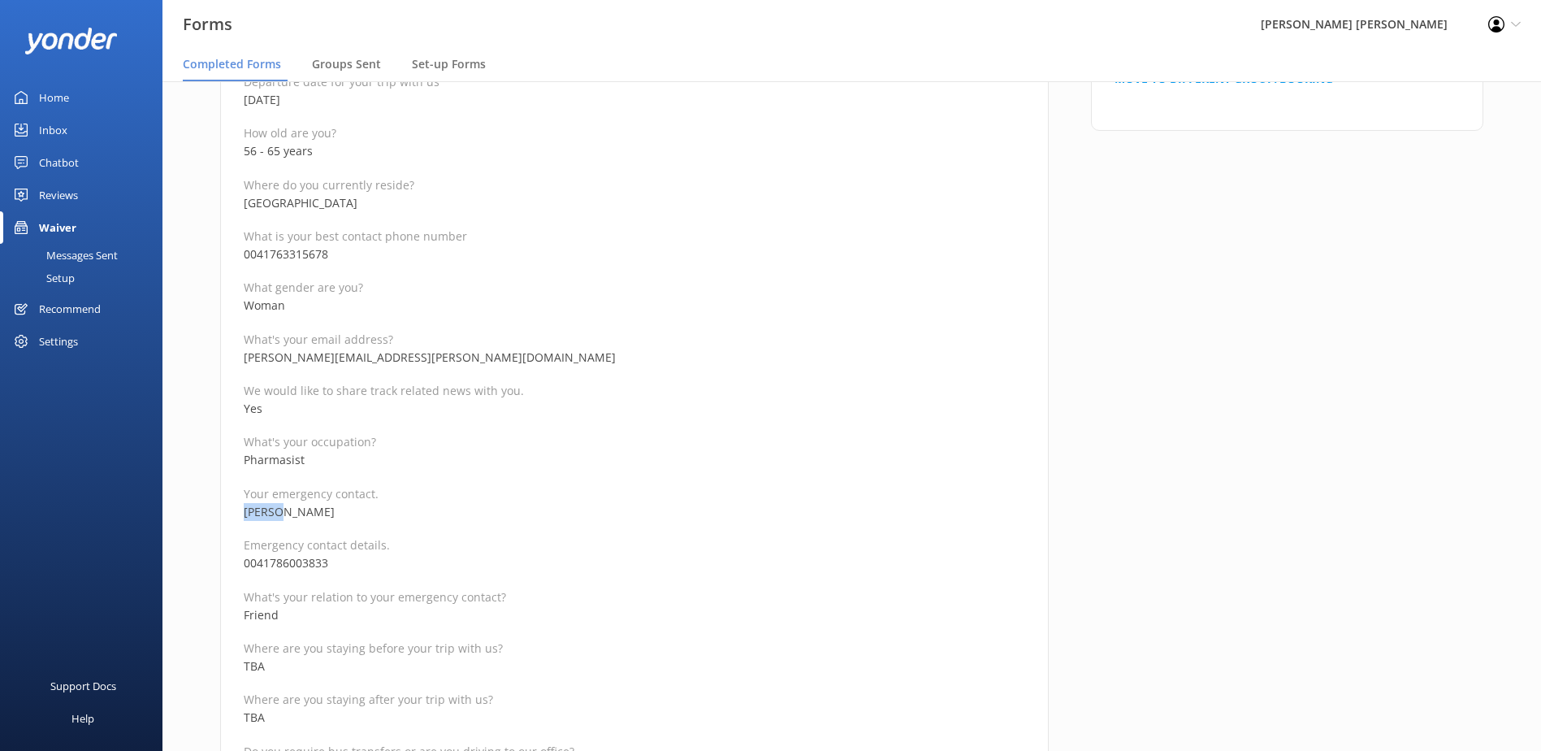
drag, startPoint x: 286, startPoint y: 514, endPoint x: 222, endPoint y: 512, distance: 64.2
copy p "[PERSON_NAME]"
drag, startPoint x: 316, startPoint y: 564, endPoint x: 226, endPoint y: 561, distance: 90.2
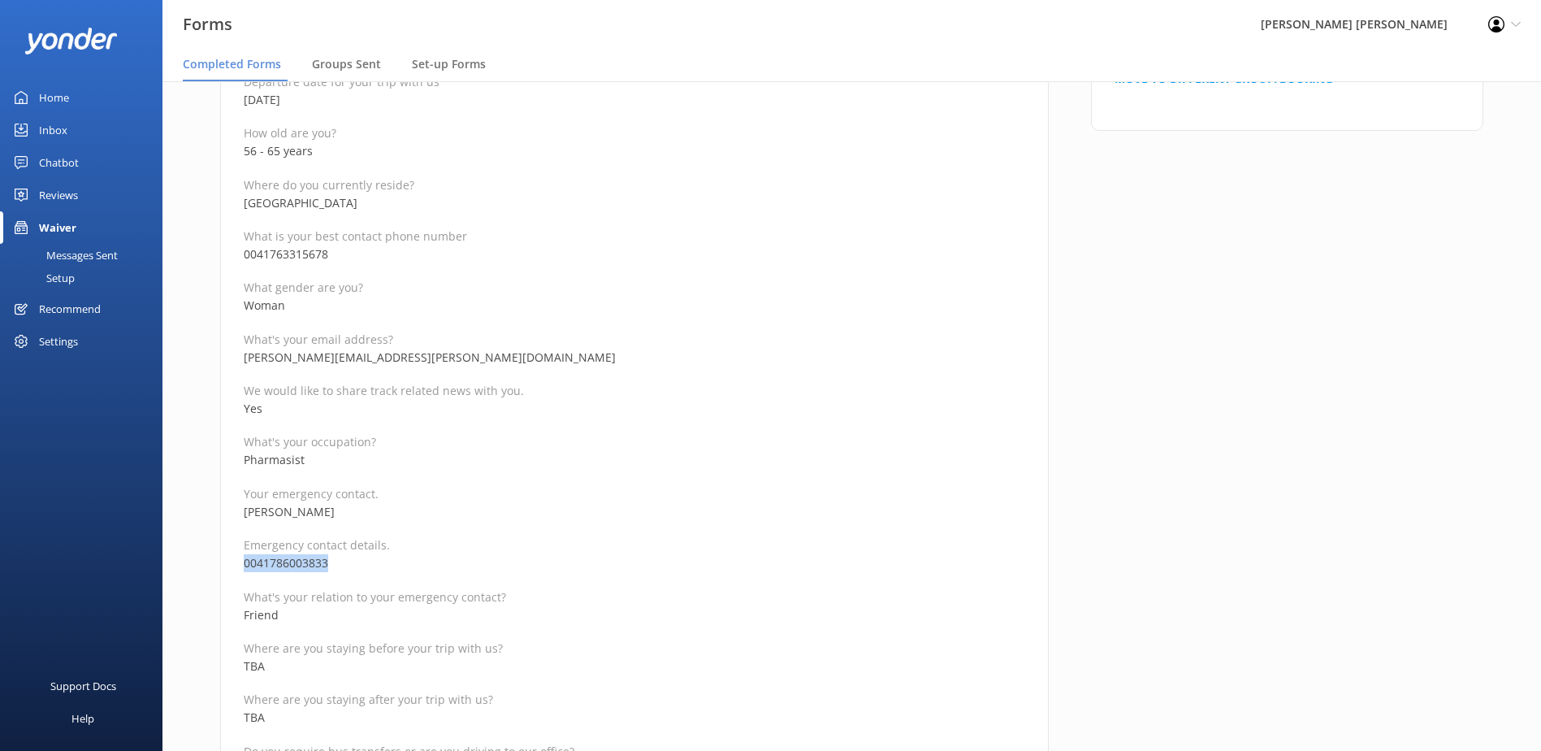
copy p "0041786003833"
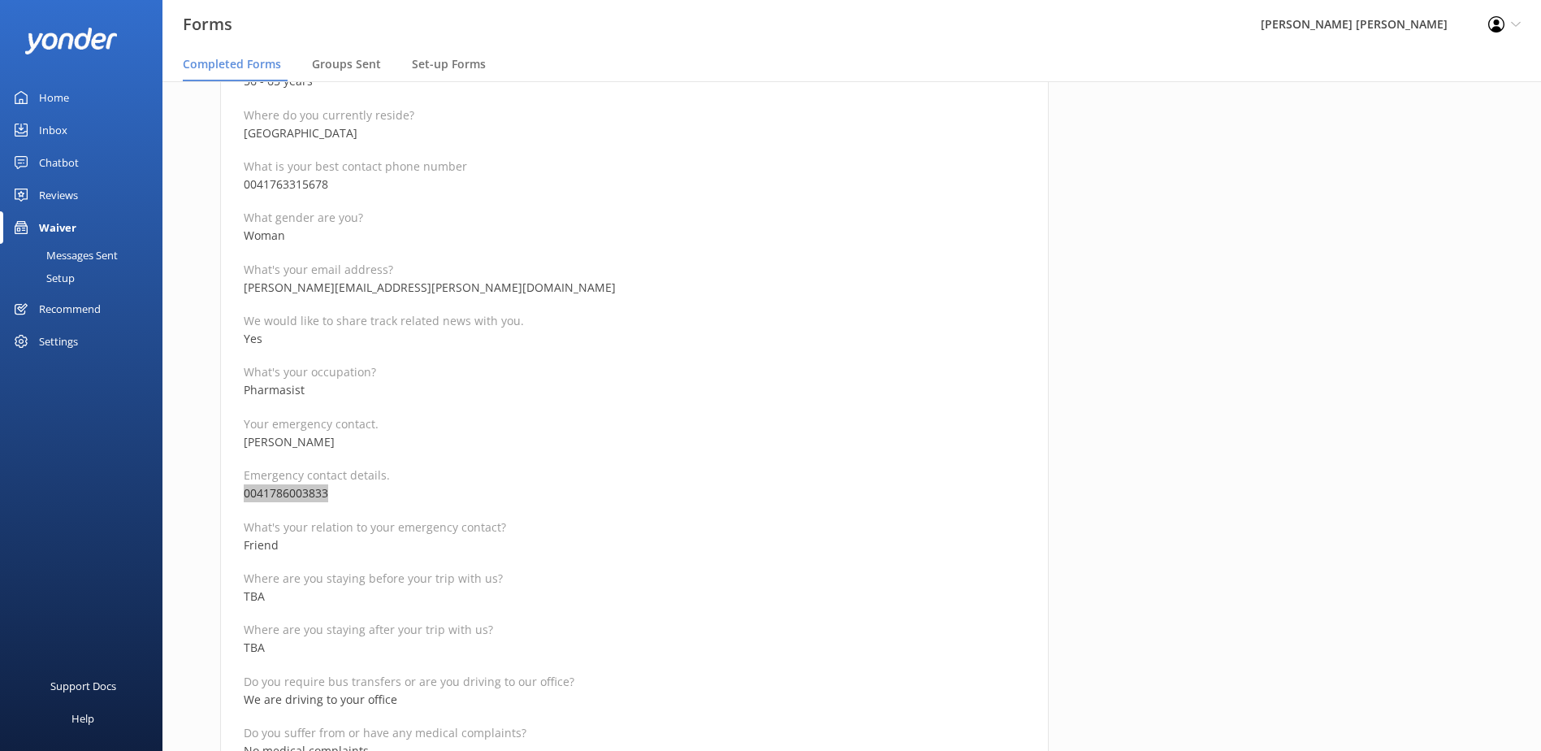
scroll to position [162, 0]
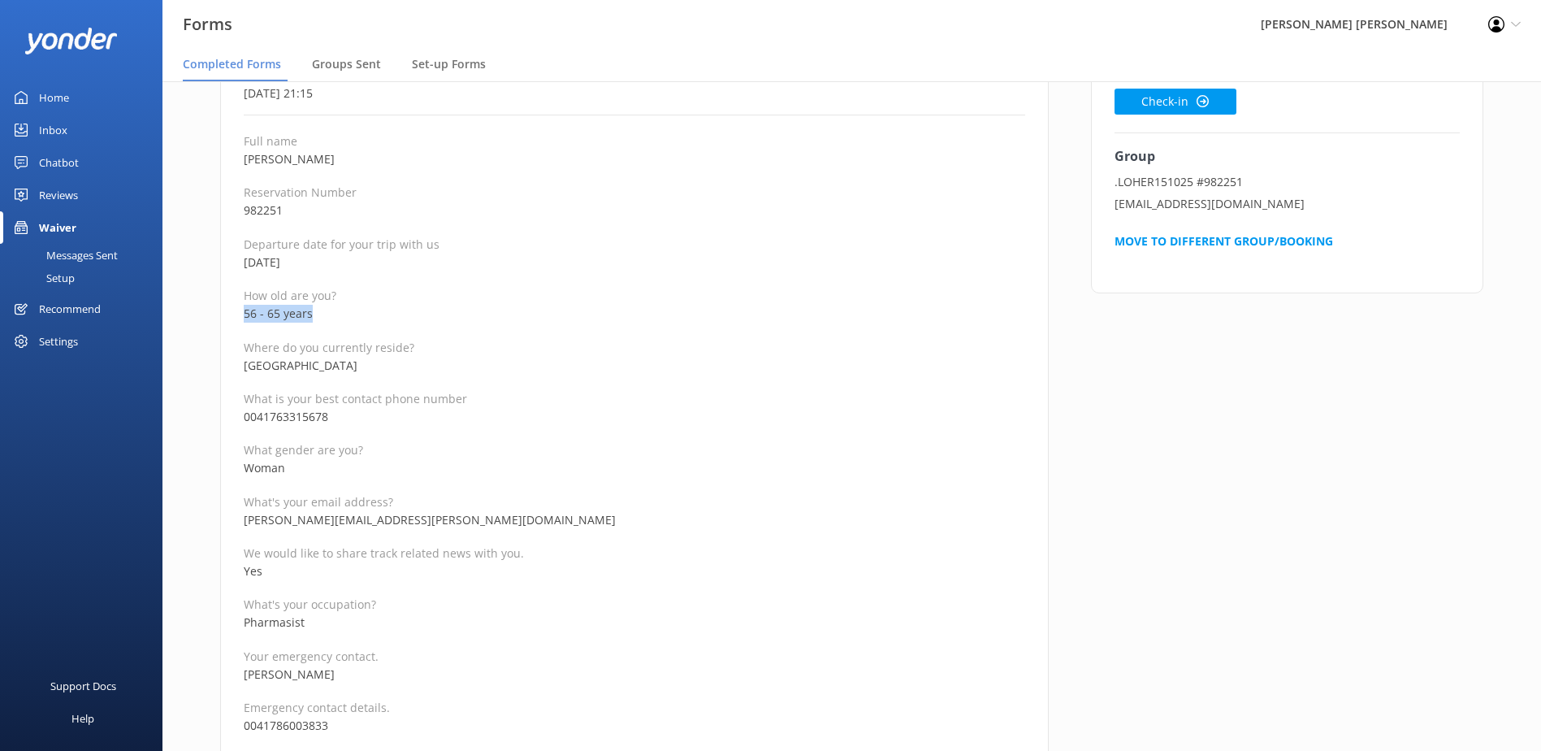
drag, startPoint x: 305, startPoint y: 310, endPoint x: 223, endPoint y: 314, distance: 82.1
copy p "56 - 65 years"
click at [1158, 95] on button "Check-in" at bounding box center [1176, 102] width 122 height 26
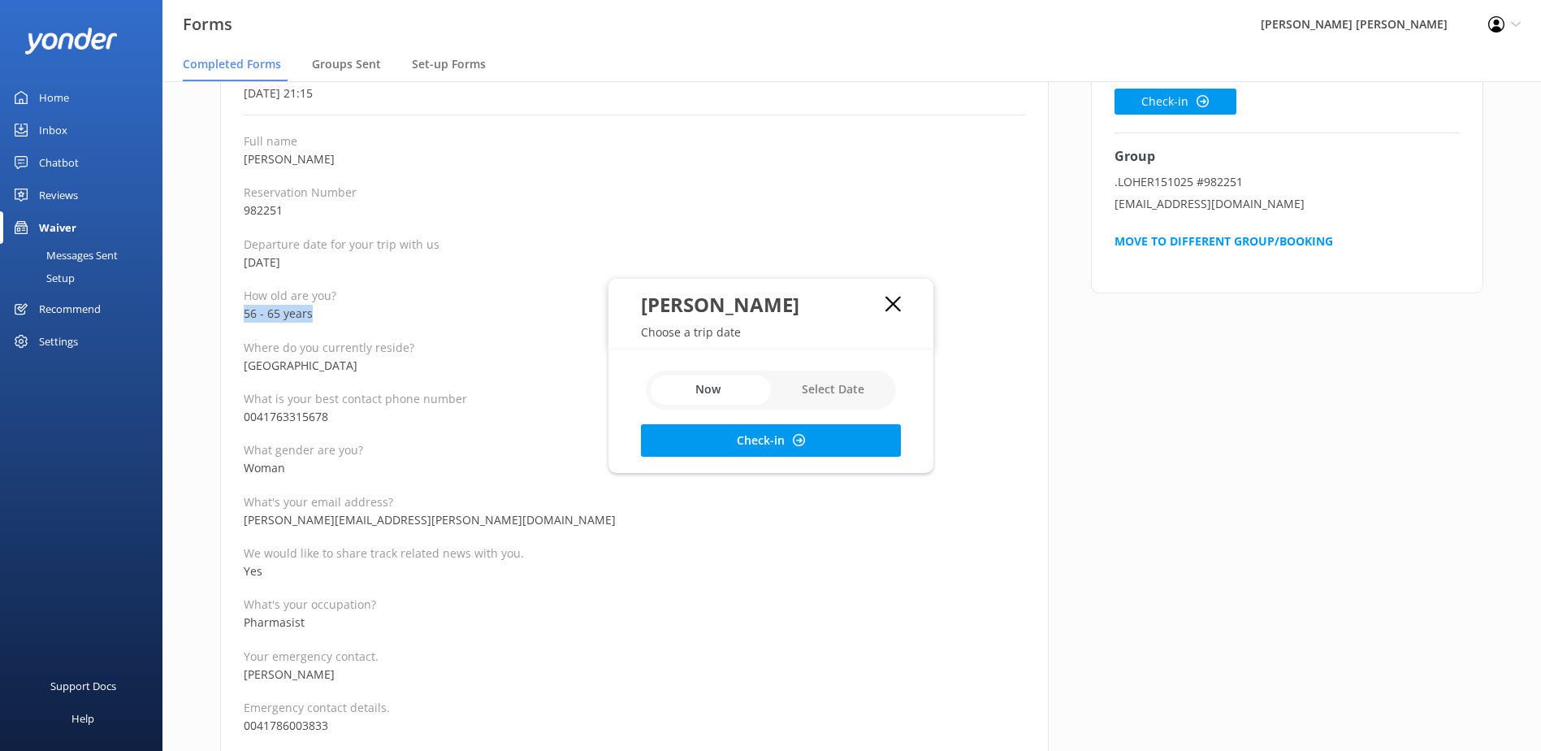
click at [841, 392] on input "checkbox" at bounding box center [771, 389] width 250 height 39
checkbox input "true"
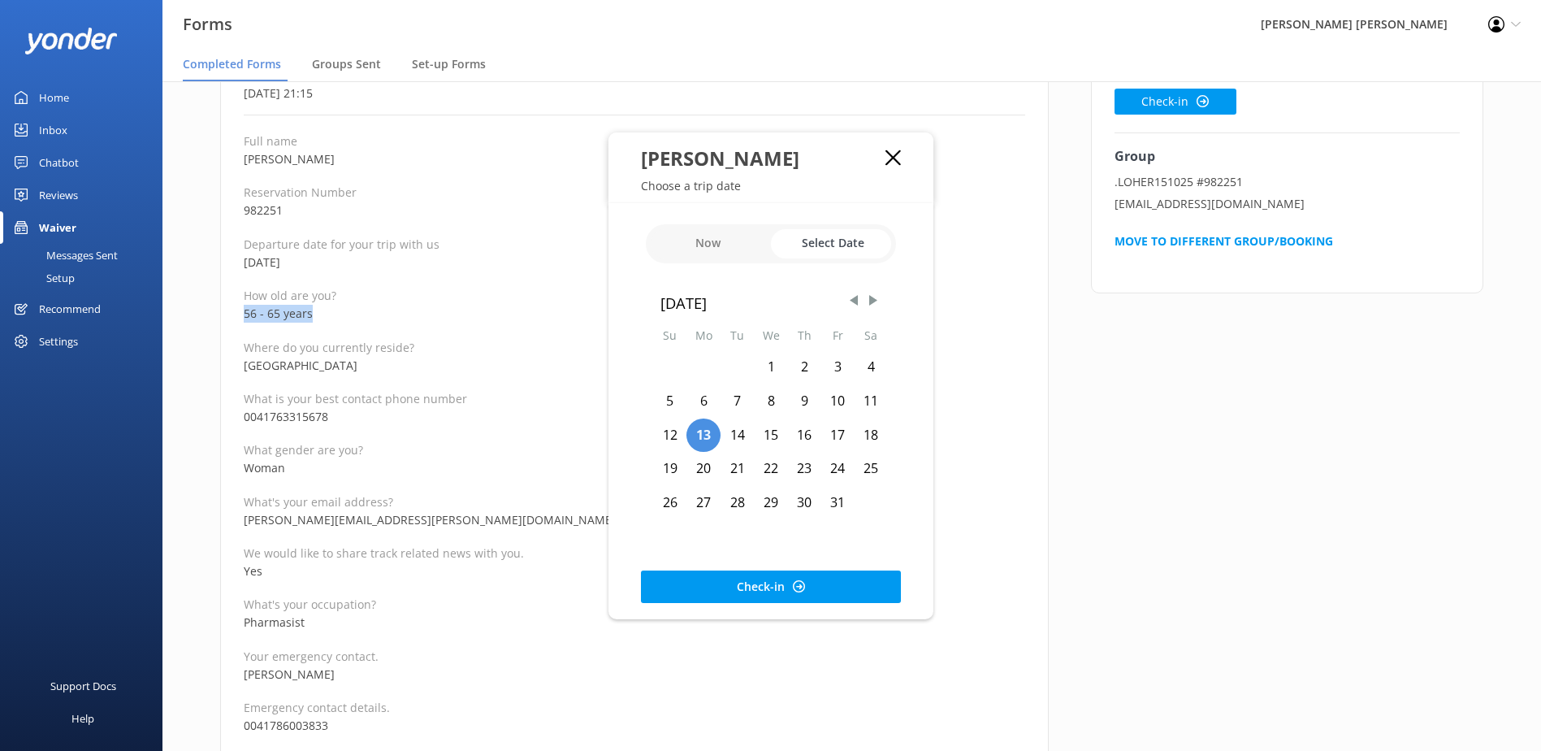
click at [767, 436] on div "15" at bounding box center [771, 435] width 34 height 34
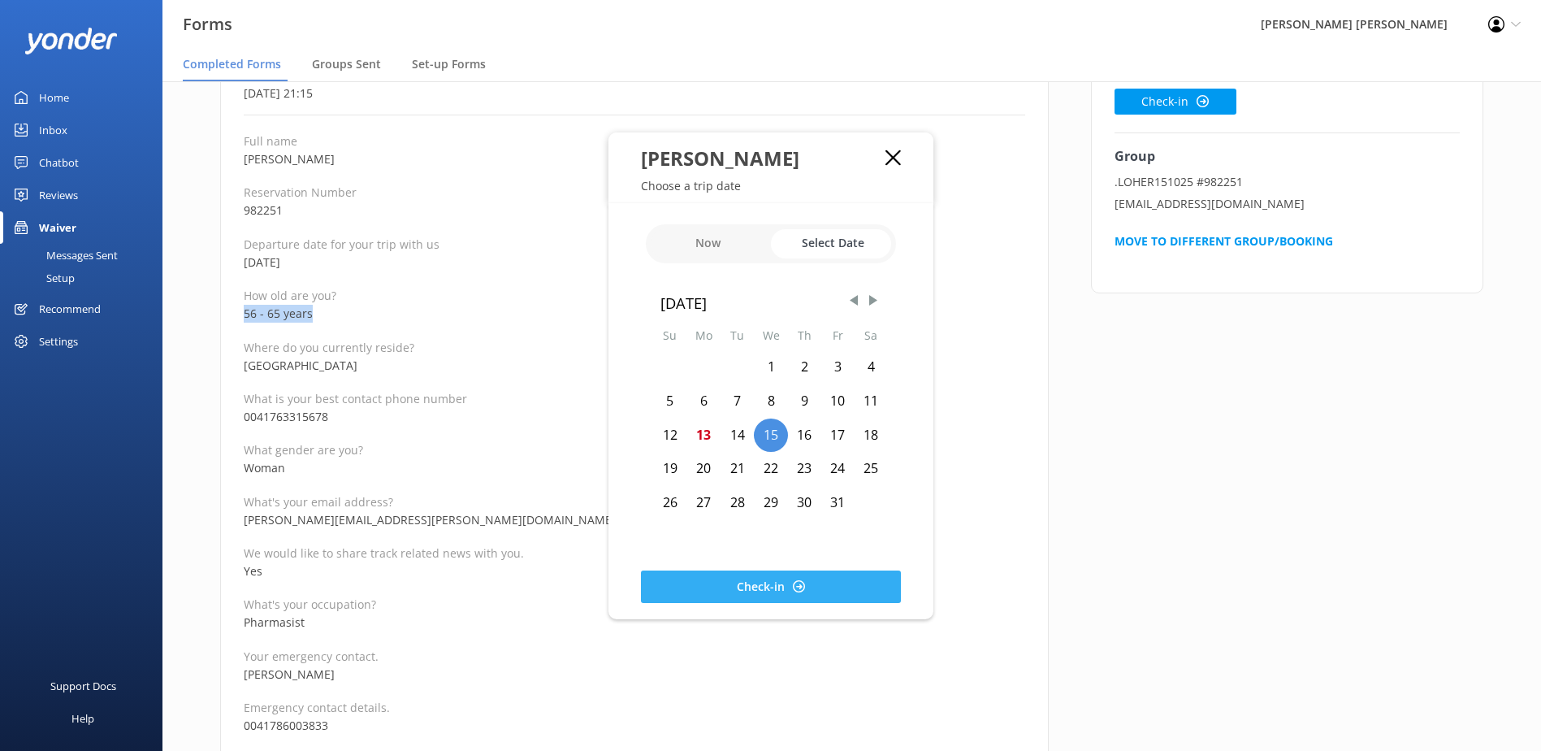
click at [787, 582] on button "Check-in" at bounding box center [771, 586] width 260 height 32
